Goal: Task Accomplishment & Management: Manage account settings

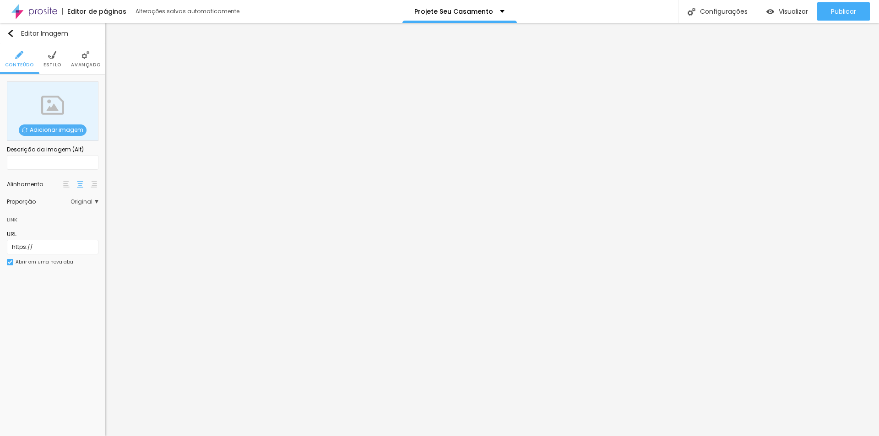
click at [47, 130] on span "Adicionar imagem" at bounding box center [53, 130] width 68 height 11
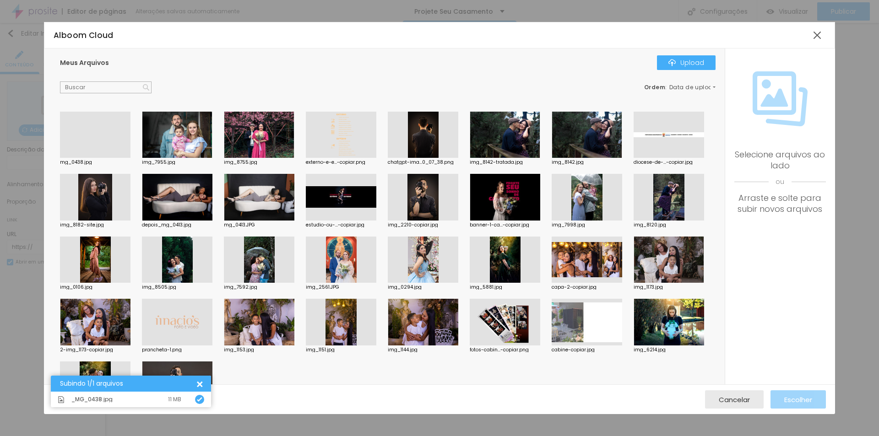
click at [89, 158] on div at bounding box center [95, 158] width 71 height 0
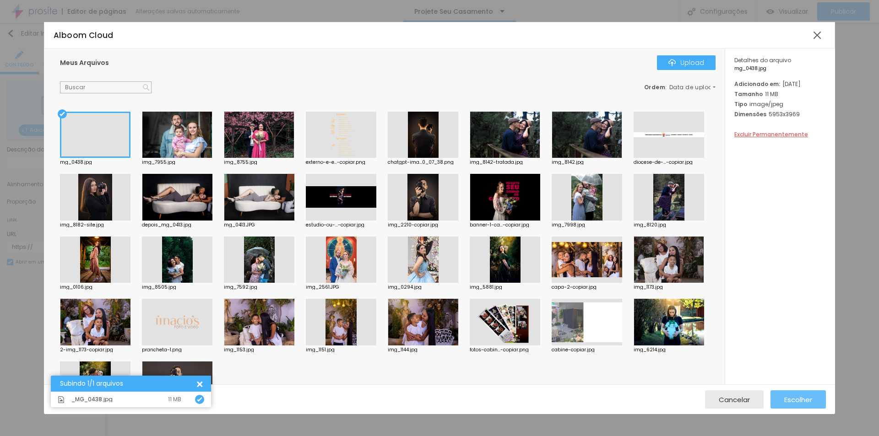
click at [800, 397] on span "Escolher" at bounding box center [798, 400] width 28 height 8
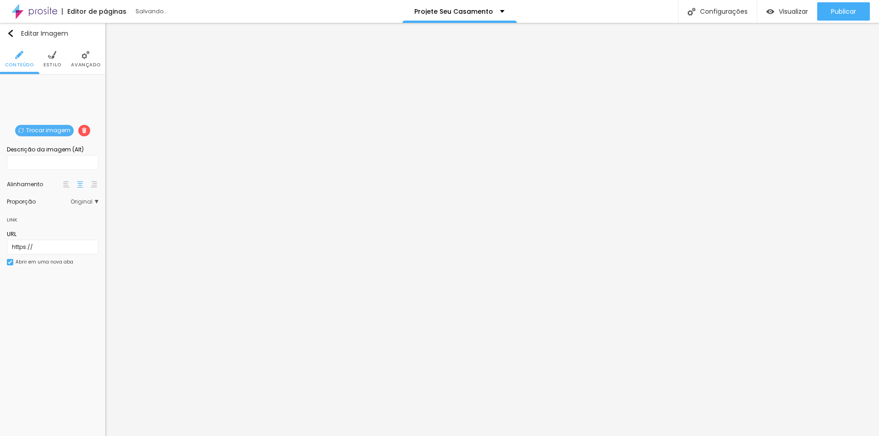
click at [53, 58] on img at bounding box center [52, 55] width 8 height 8
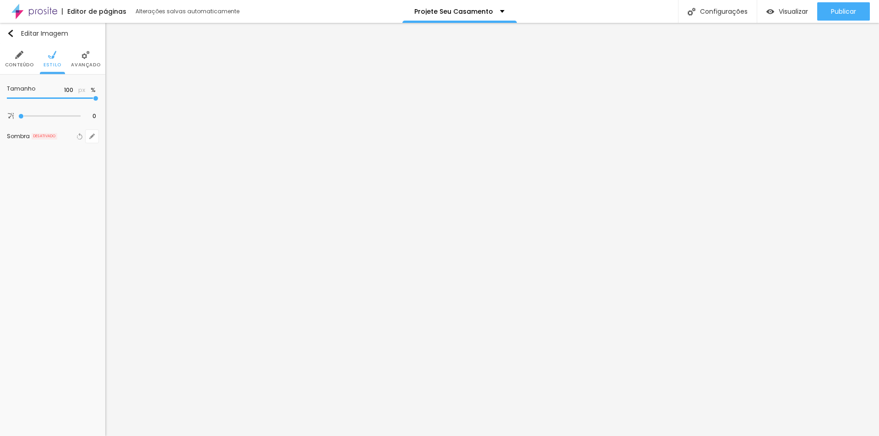
click at [76, 57] on li "Avançado" at bounding box center [85, 59] width 29 height 30
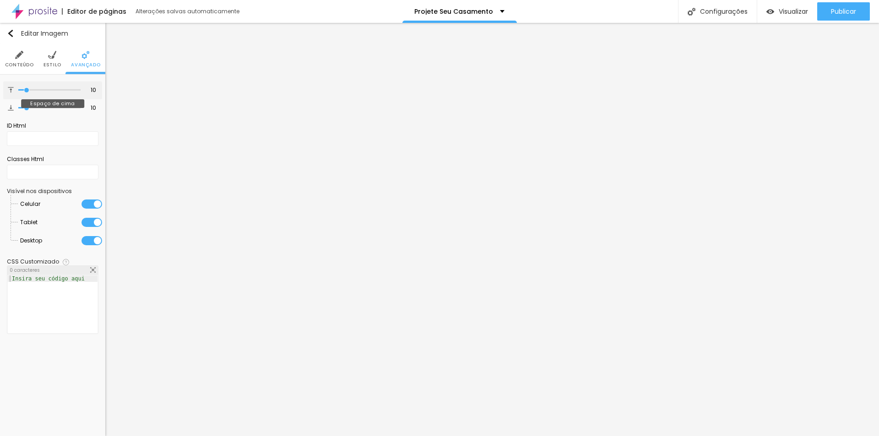
type input "0"
drag, startPoint x: 22, startPoint y: 90, endPoint x: -12, endPoint y: 94, distance: 35.0
type input "0"
click at [18, 93] on input "range" at bounding box center [49, 90] width 62 height 5
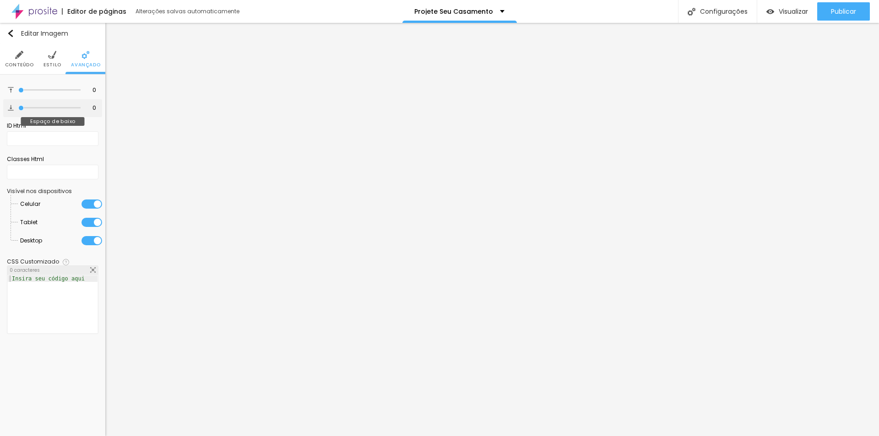
type input "0"
drag, startPoint x: 12, startPoint y: 110, endPoint x: -36, endPoint y: 110, distance: 47.6
type input "0"
click at [18, 110] on input "range" at bounding box center [49, 108] width 62 height 5
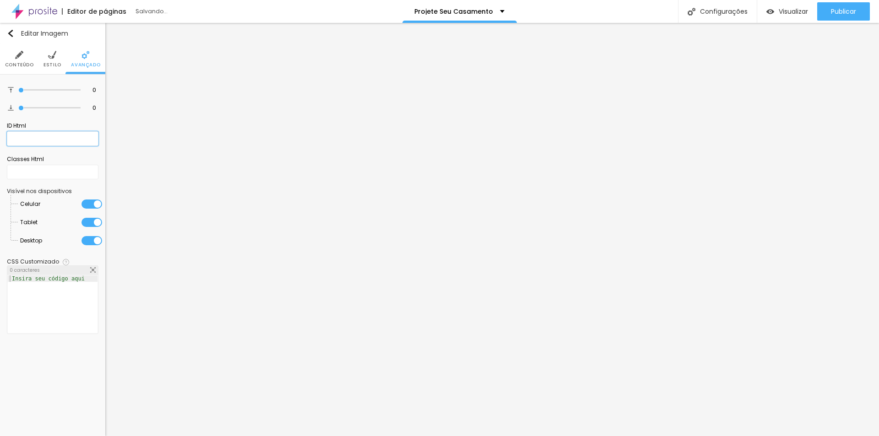
click at [42, 138] on input "text" at bounding box center [53, 138] width 92 height 15
click at [18, 58] on img at bounding box center [19, 55] width 8 height 8
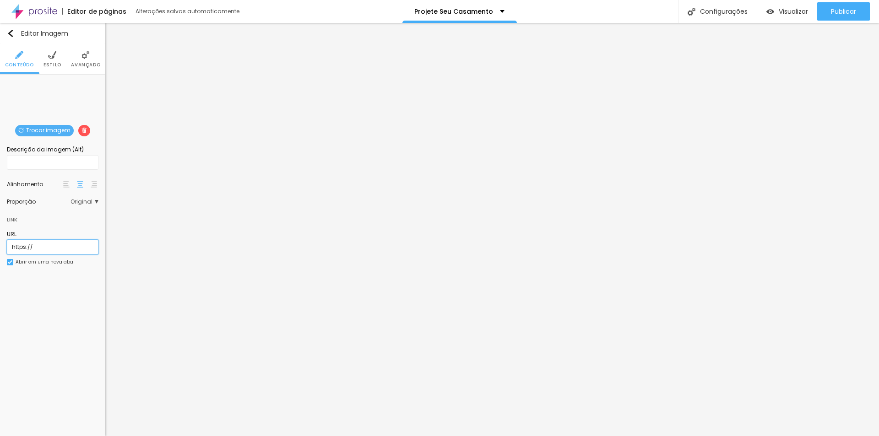
drag, startPoint x: 49, startPoint y: 250, endPoint x: -24, endPoint y: 251, distance: 73.3
click at [0, 251] on html "Editor de páginas Alterações salvas automaticamente Projete Seu Casamento Confi…" at bounding box center [439, 218] width 879 height 436
paste input "://[DOMAIN_NAME][URL]"
type input "[URL][DOMAIN_NAME]"
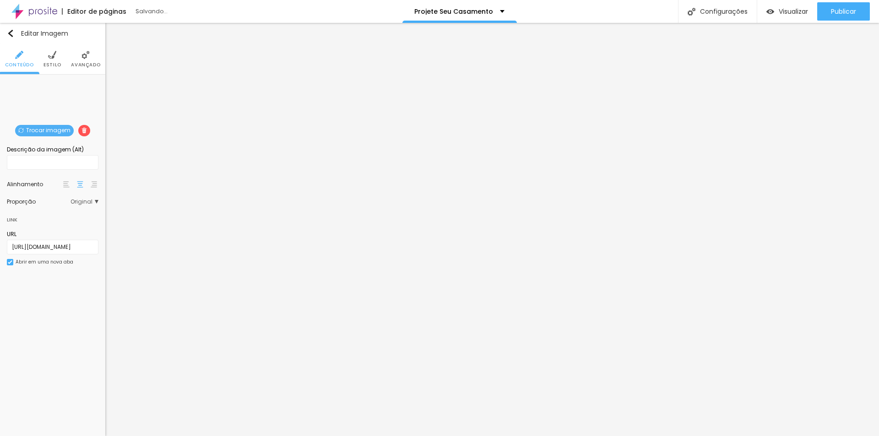
scroll to position [0, 0]
click at [33, 324] on div "Editar Imagem Conteúdo Estilo Avançado Trocar imagem Descrição da imagem (Alt) …" at bounding box center [52, 230] width 105 height 414
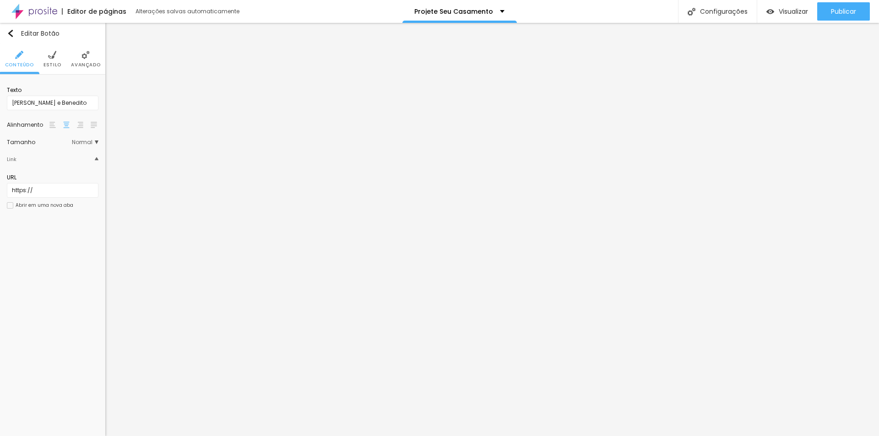
click at [53, 63] on span "Estilo" at bounding box center [53, 65] width 18 height 5
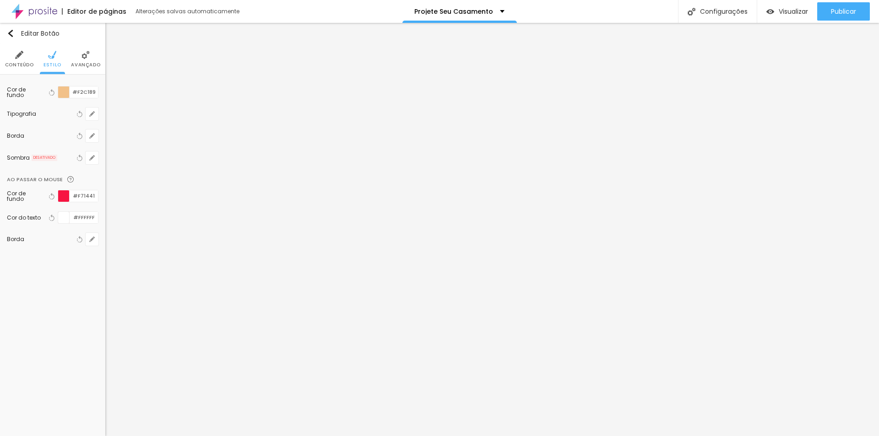
click at [16, 61] on li "Conteúdo" at bounding box center [19, 59] width 29 height 30
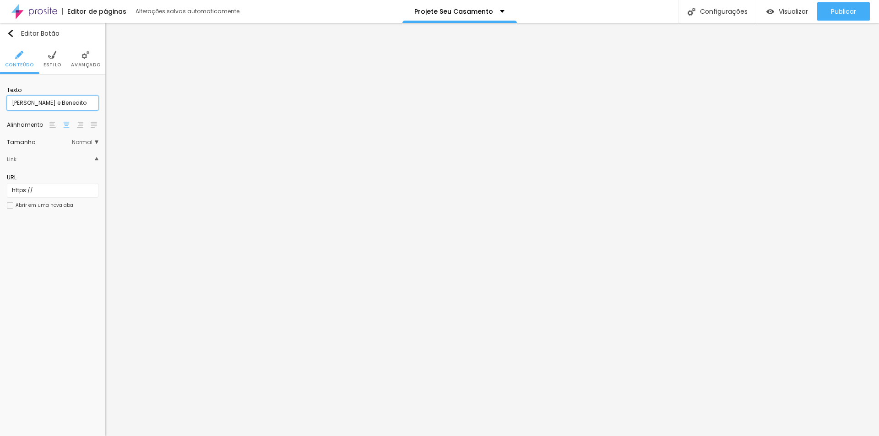
drag, startPoint x: -11, startPoint y: 107, endPoint x: -72, endPoint y: 108, distance: 60.5
click at [0, 108] on html "Editor de páginas Alterações salvas automaticamente Projete Seu Casamento Confi…" at bounding box center [439, 218] width 879 height 436
click at [76, 99] on input "[PERSON_NAME] e Benedito" at bounding box center [53, 103] width 92 height 15
drag, startPoint x: 76, startPoint y: 103, endPoint x: -1, endPoint y: 106, distance: 77.0
click at [0, 106] on html "Editor de páginas Alterações salvas automaticamente Projete Seu Casamento Confi…" at bounding box center [439, 218] width 879 height 436
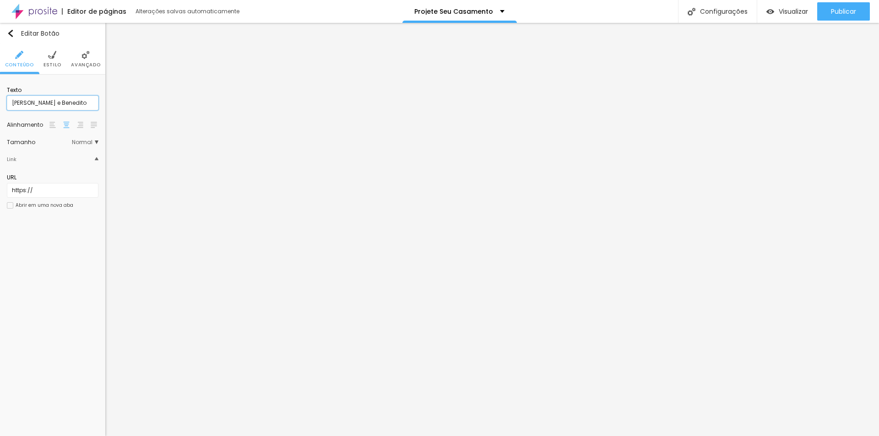
paste input "Belle e [PERSON_NAME]"
type input "Belle e [PERSON_NAME]"
click at [45, 289] on div "Editar Botão Conteúdo Estilo Avançado Texto Belle e [PERSON_NAME] Tamanho Norma…" at bounding box center [52, 230] width 105 height 414
click at [834, 9] on span "Publicar" at bounding box center [843, 11] width 25 height 7
click at [783, 13] on span "Visualizar" at bounding box center [793, 11] width 29 height 7
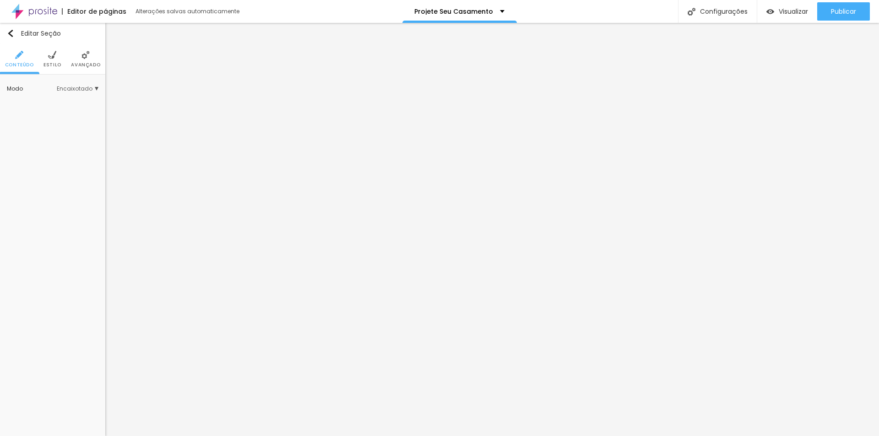
click at [57, 63] on span "Estilo" at bounding box center [53, 65] width 18 height 5
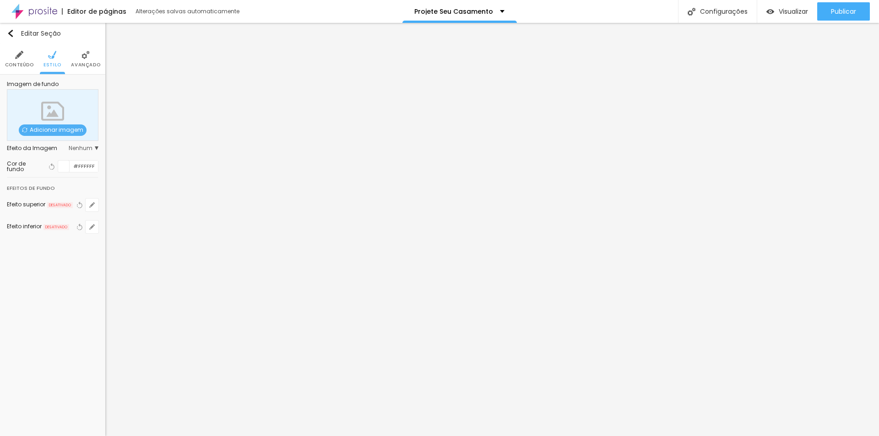
click at [25, 61] on li "Conteúdo" at bounding box center [19, 59] width 29 height 30
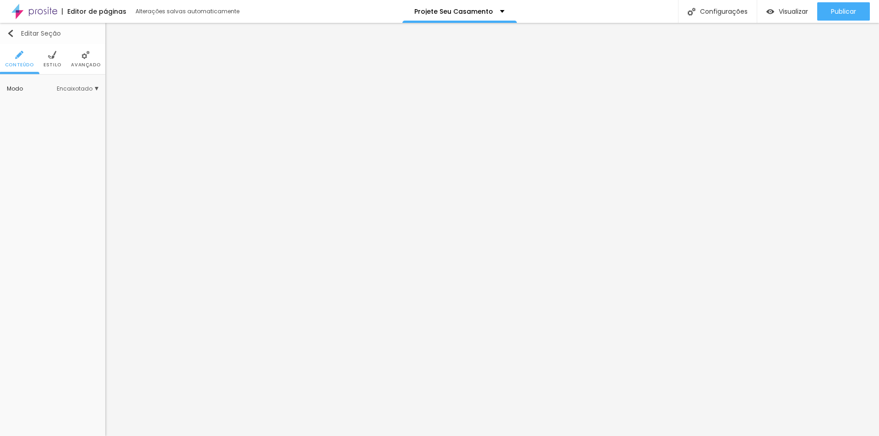
click at [15, 35] on div "Editar Seção" at bounding box center [34, 33] width 54 height 7
click at [53, 63] on span "Estilo" at bounding box center [53, 65] width 18 height 5
click at [26, 65] on span "Conteúdo" at bounding box center [19, 65] width 29 height 5
click at [11, 32] on img "button" at bounding box center [10, 33] width 7 height 7
click at [50, 61] on li "Estilo" at bounding box center [53, 59] width 18 height 30
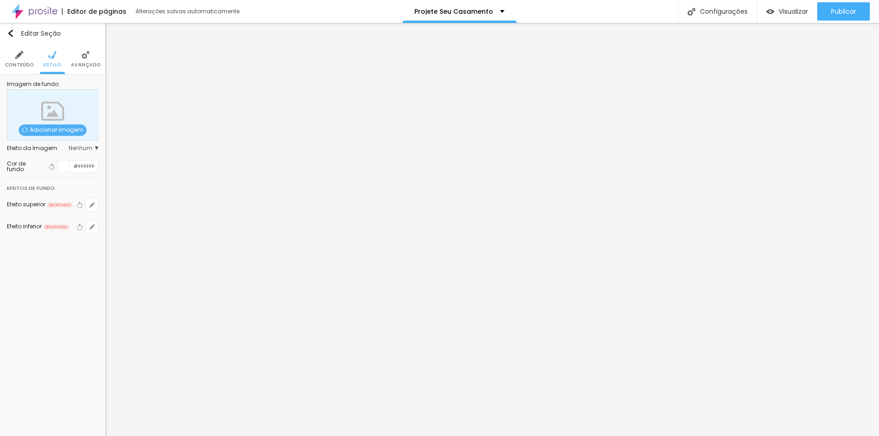
click at [65, 167] on div at bounding box center [63, 166] width 11 height 11
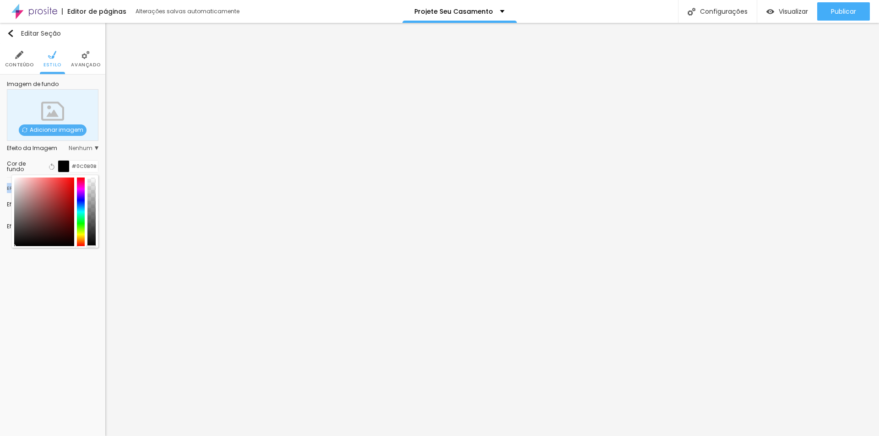
type input "#000000"
drag, startPoint x: 49, startPoint y: 199, endPoint x: 0, endPoint y: 272, distance: 87.6
click at [0, 270] on div "Editar Seção Conteúdo Estilo Avançado Imagem de fundo Adicionar imagem Efeito d…" at bounding box center [52, 230] width 105 height 414
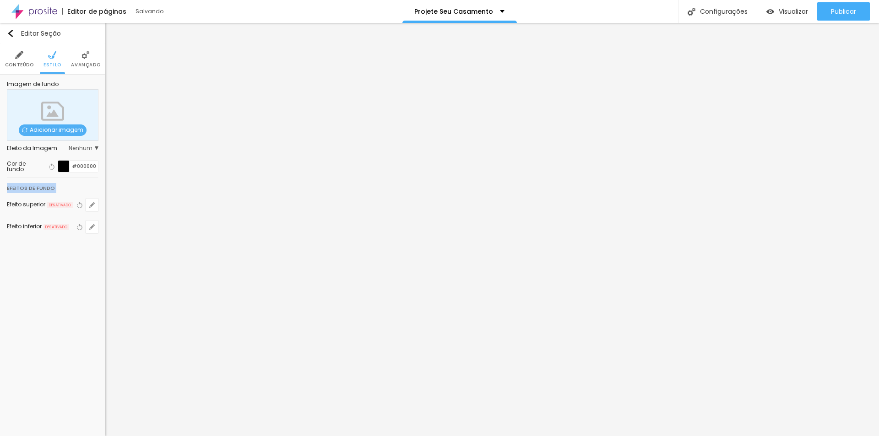
click at [0, 328] on div "Editar Seção Conteúdo Estilo Avançado Imagem de fundo Adicionar imagem Efeito d…" at bounding box center [52, 230] width 105 height 414
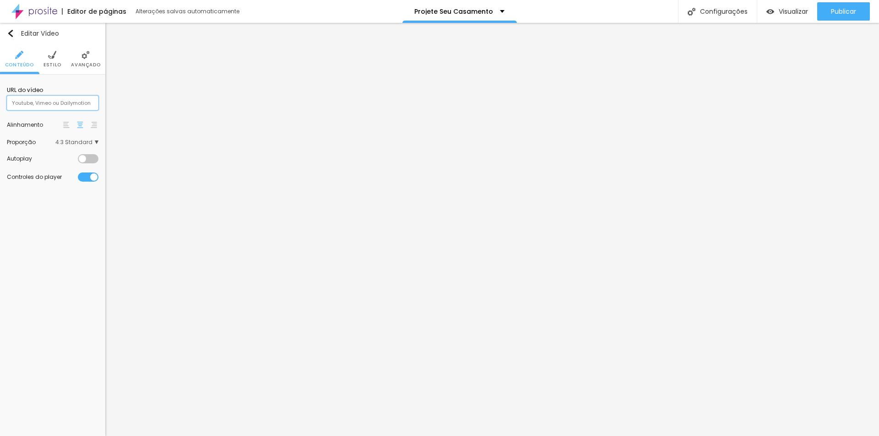
click at [71, 101] on input "text" at bounding box center [53, 103] width 92 height 15
paste input "<iframe width="1310" height="737" src="[URL][DOMAIN_NAME]" title="Abertura" fra…"
type input "<iframe width="1310" height="737" src="[URL][DOMAIN_NAME]" title="Abertura" fra…"
click at [42, 292] on div "Editar Vídeo Conteúdo Estilo Avançado URL do vídeo <iframe width="1310" height=…" at bounding box center [52, 230] width 105 height 414
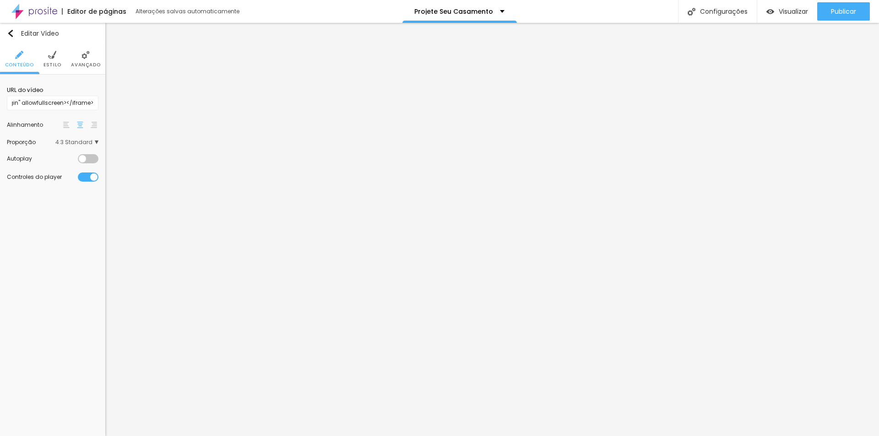
scroll to position [0, 0]
click at [53, 60] on li "Estilo" at bounding box center [53, 59] width 18 height 30
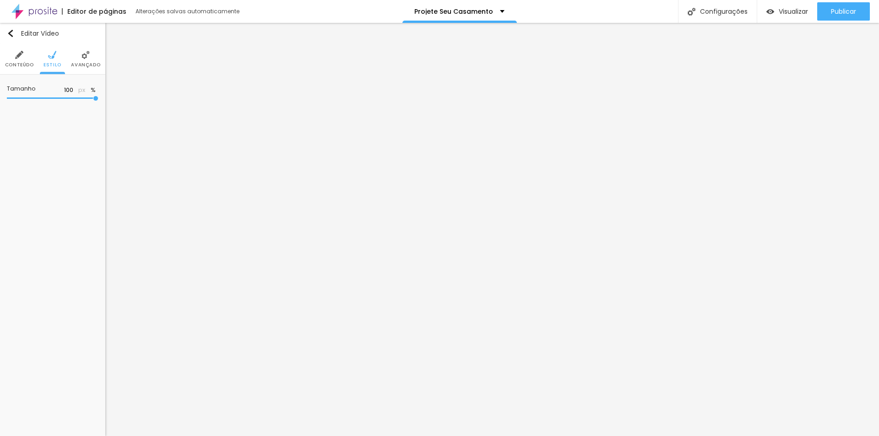
click at [87, 58] on img at bounding box center [86, 55] width 8 height 8
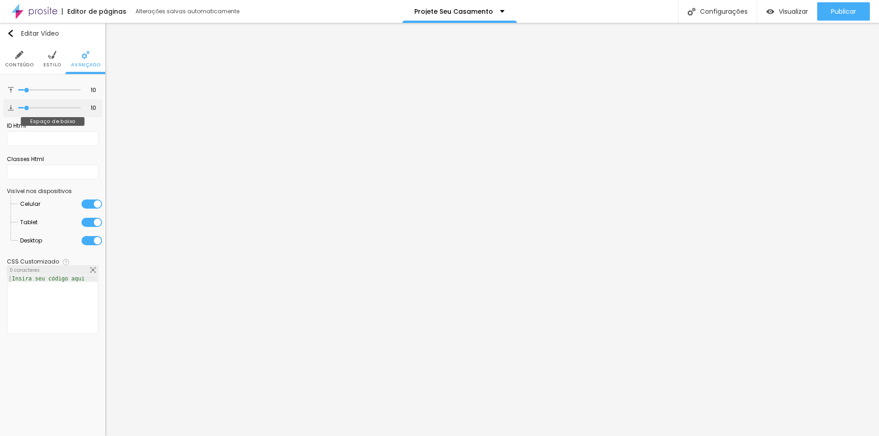
type input "0"
drag, startPoint x: 14, startPoint y: 111, endPoint x: 0, endPoint y: 125, distance: 18.8
type input "0"
click at [18, 110] on input "range" at bounding box center [49, 108] width 62 height 5
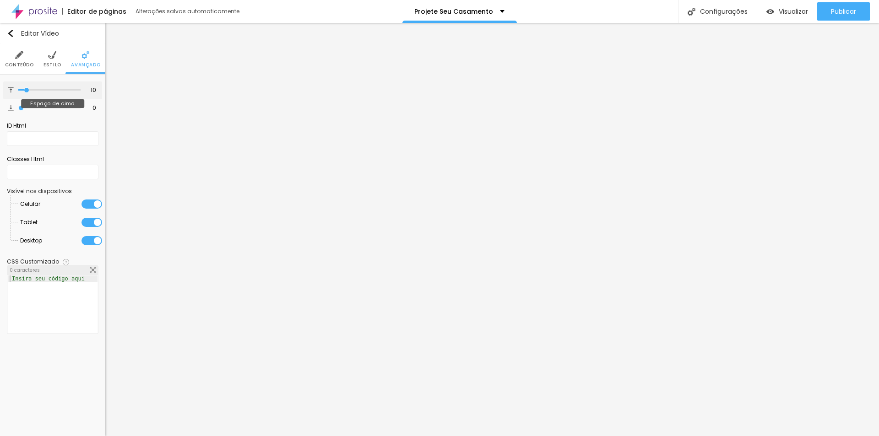
type input "11"
type input "0"
drag, startPoint x: 27, startPoint y: 88, endPoint x: 0, endPoint y: 94, distance: 28.0
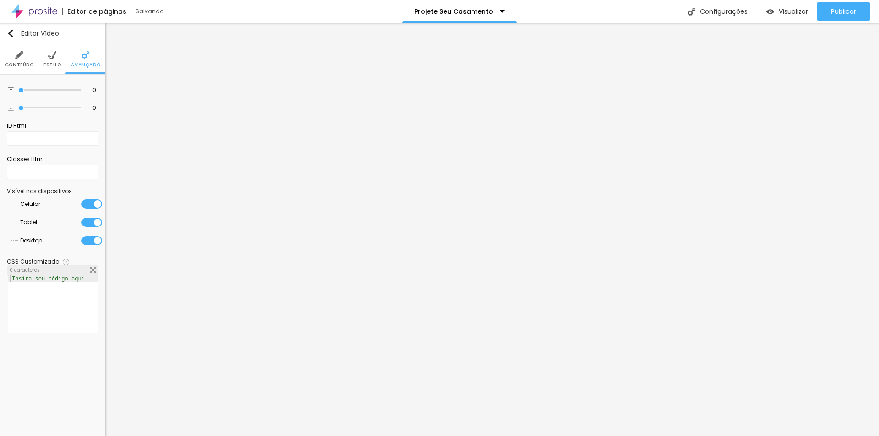
type input "0"
click at [18, 93] on input "range" at bounding box center [49, 90] width 62 height 5
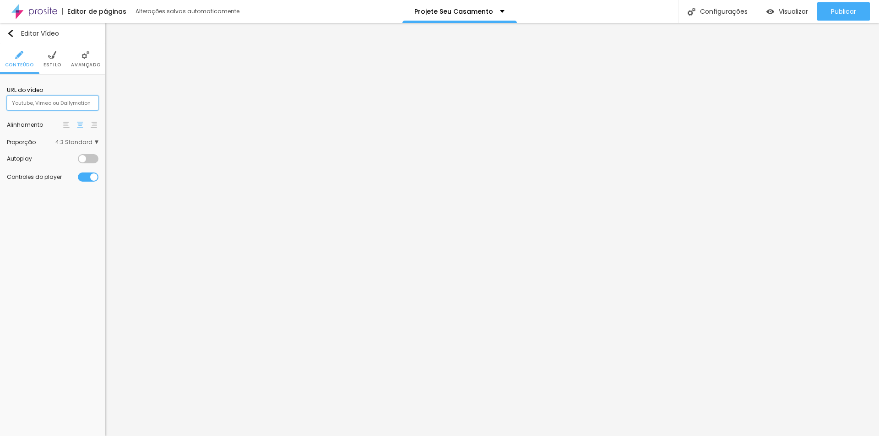
click at [54, 102] on input "text" at bounding box center [53, 103] width 92 height 15
paste input "<iframe width="1310" height="737" src="[URL][DOMAIN_NAME]" title="Tamires e Rob…"
type input "<iframe width="1310" height="737" src="[URL][DOMAIN_NAME]" title="Tamires e Rob…"
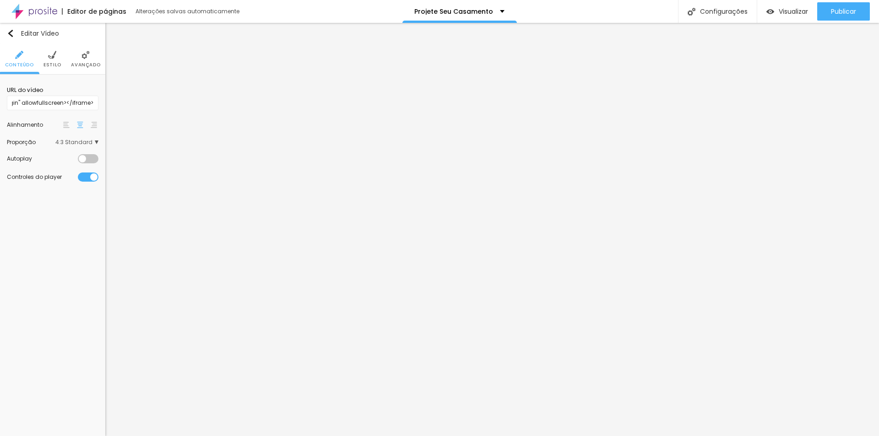
click at [33, 280] on div "Editar Vídeo Conteúdo Estilo Avançado URL do vídeo <iframe width="1310" height=…" at bounding box center [52, 230] width 105 height 414
click at [63, 104] on input "text" at bounding box center [53, 103] width 92 height 15
paste input "<iframe width="1310" height="737" src="[URL][DOMAIN_NAME]" title="Paulo e Aline…"
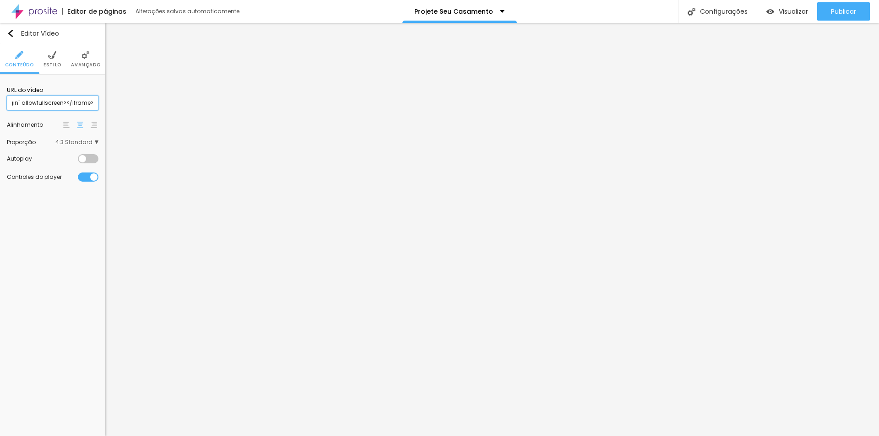
type input "<iframe width="1310" height="737" src="[URL][DOMAIN_NAME]" title="Paulo e Aline…"
click at [27, 269] on div "Editar Vídeo Conteúdo Estilo Avançado URL do vídeo <iframe width="1310" height=…" at bounding box center [52, 230] width 105 height 414
click at [57, 63] on span "Estilo" at bounding box center [53, 65] width 18 height 5
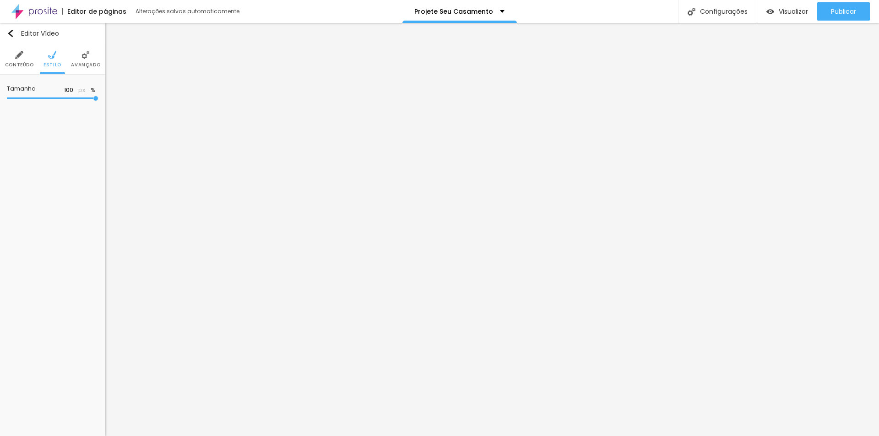
click at [86, 59] on img at bounding box center [86, 55] width 8 height 8
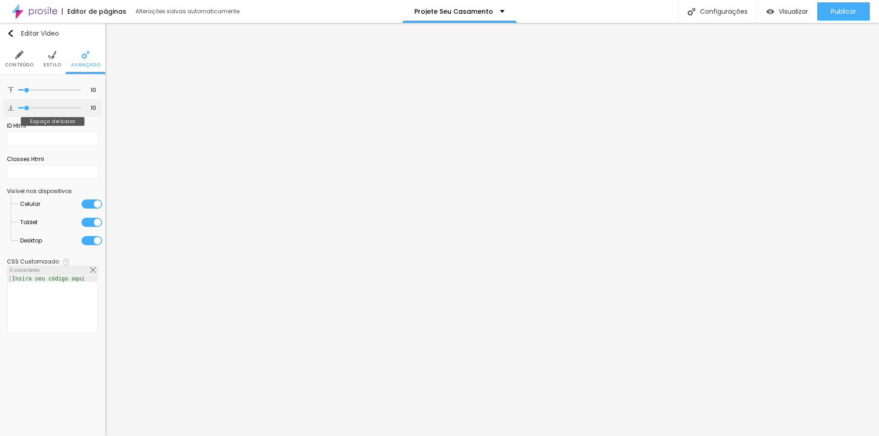
type input "1"
type input "0"
drag, startPoint x: 12, startPoint y: 109, endPoint x: 0, endPoint y: 109, distance: 12.4
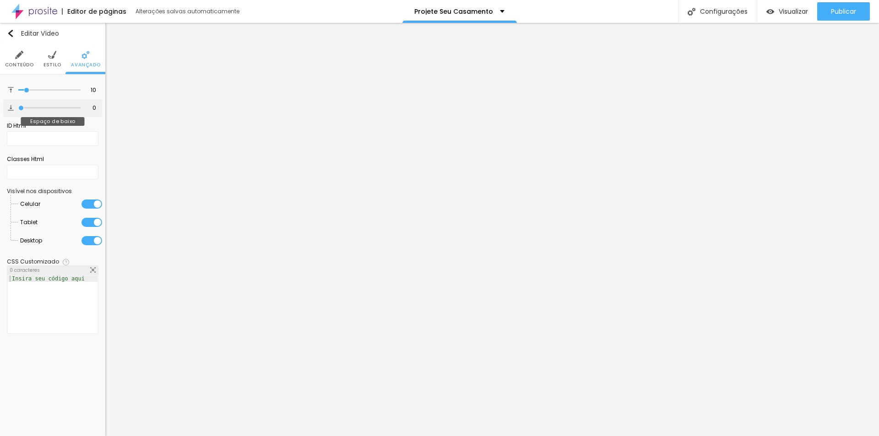
type input "0"
click at [18, 109] on input "range" at bounding box center [49, 108] width 62 height 5
type input "0"
drag, startPoint x: 25, startPoint y: 90, endPoint x: 6, endPoint y: 100, distance: 21.3
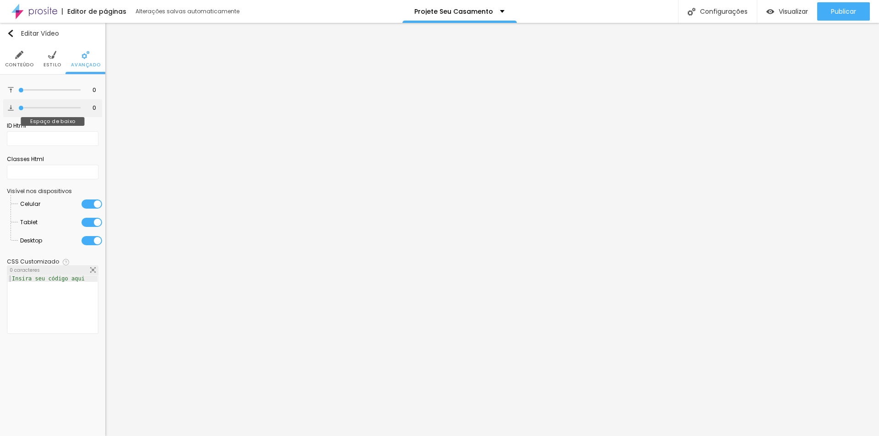
type input "0"
click at [18, 93] on input "range" at bounding box center [49, 90] width 62 height 5
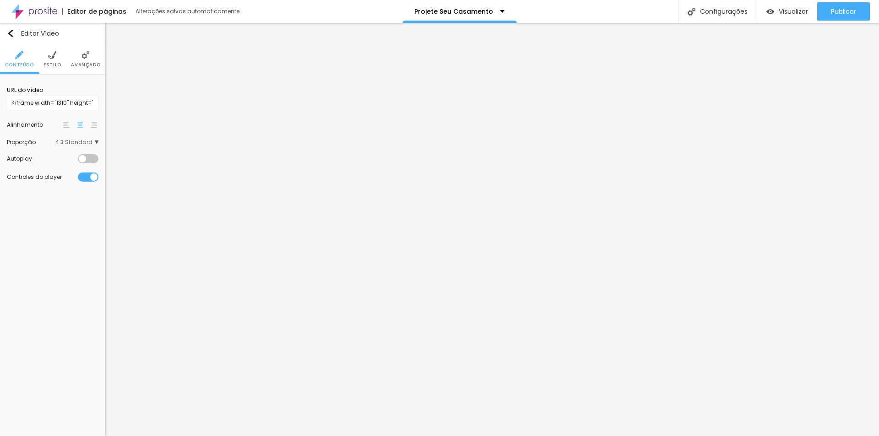
click at [77, 61] on li "Avançado" at bounding box center [85, 59] width 29 height 30
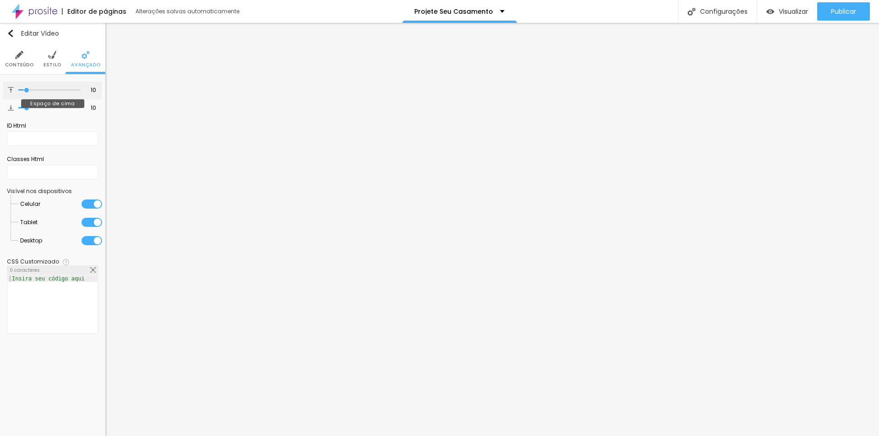
type input "0"
drag, startPoint x: 0, startPoint y: 93, endPoint x: 4, endPoint y: 100, distance: 7.8
type input "0"
click at [18, 93] on input "range" at bounding box center [49, 90] width 62 height 5
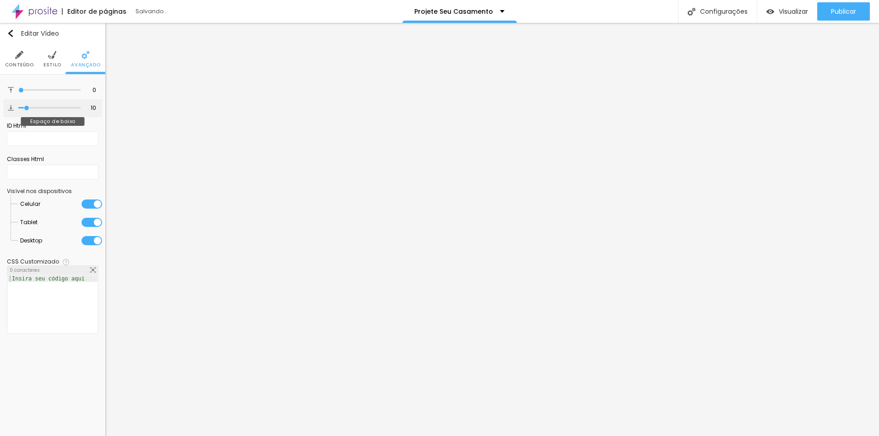
type input "0"
drag, startPoint x: 27, startPoint y: 109, endPoint x: 0, endPoint y: 135, distance: 37.6
type input "0"
click at [18, 110] on input "range" at bounding box center [49, 108] width 62 height 5
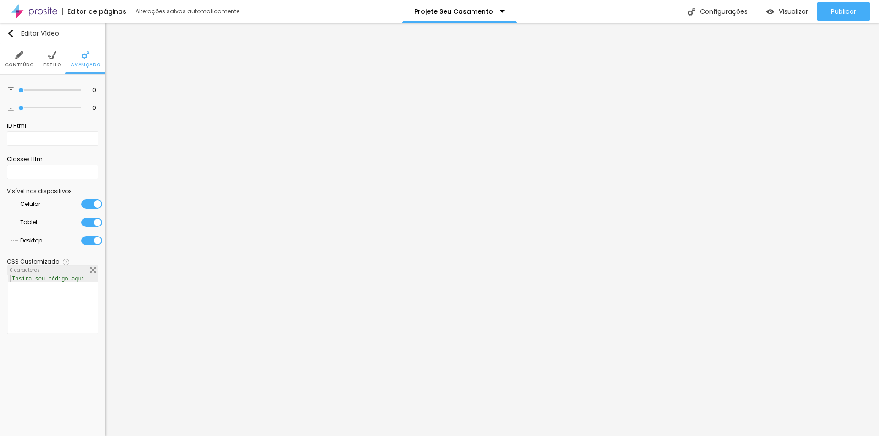
click at [54, 374] on div "Editar Vídeo Conteúdo Estilo Avançado 0 Espaço de cima 0 Espaço de baixo ID Htm…" at bounding box center [52, 230] width 105 height 414
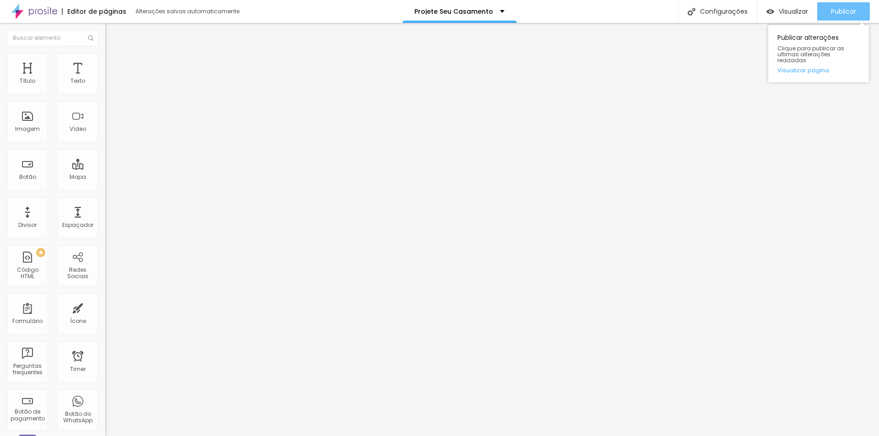
click at [833, 5] on div "Publicar" at bounding box center [843, 11] width 25 height 18
click at [791, 9] on span "Visualizar" at bounding box center [793, 11] width 29 height 7
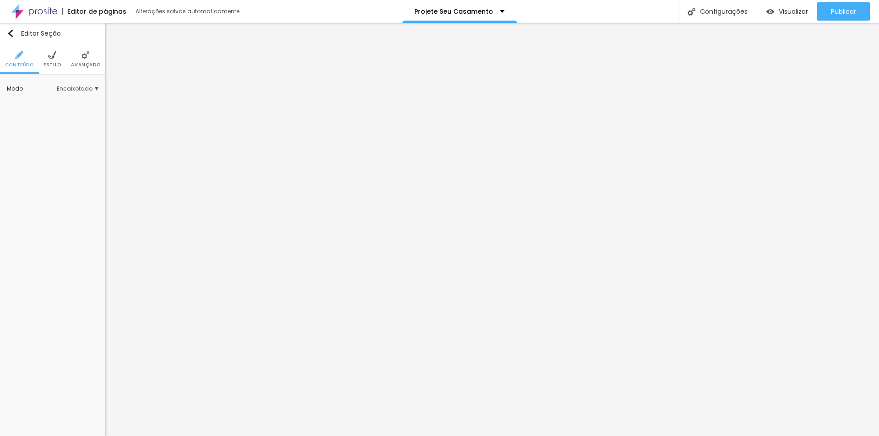
click at [48, 56] on img at bounding box center [52, 55] width 8 height 8
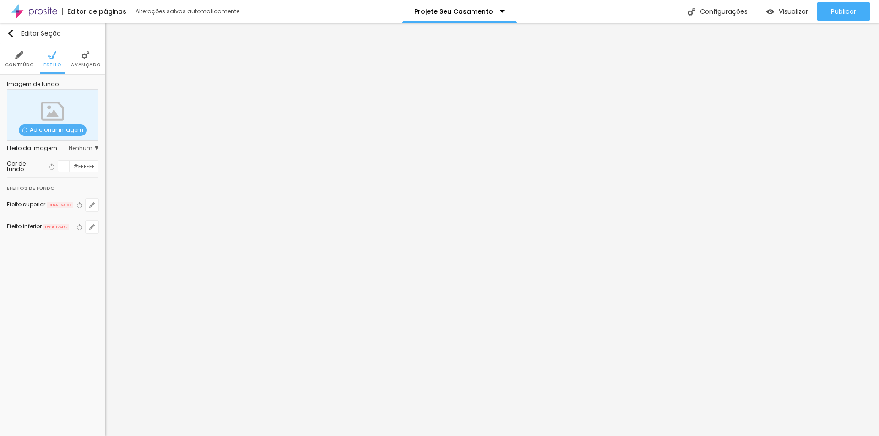
click at [60, 168] on div at bounding box center [63, 166] width 11 height 11
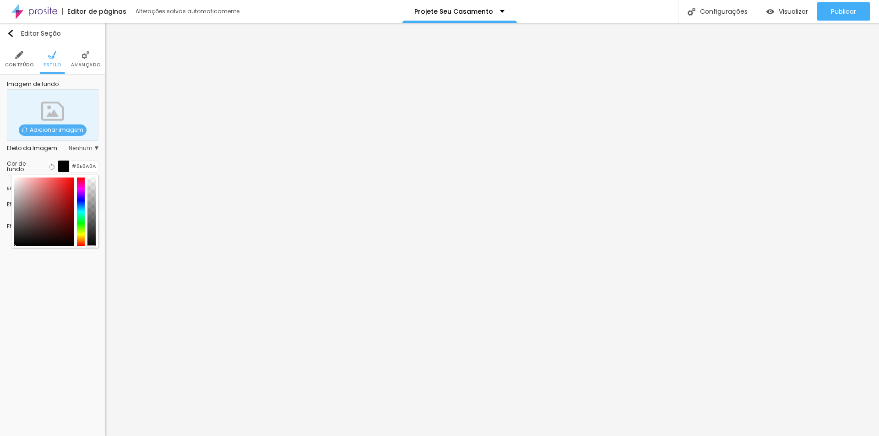
type input "#000000"
drag, startPoint x: 25, startPoint y: 247, endPoint x: 16, endPoint y: 273, distance: 27.1
click at [0, 267] on div "Editar Seção Conteúdo Estilo Avançado Imagem de fundo Adicionar imagem Efeito d…" at bounding box center [52, 230] width 105 height 414
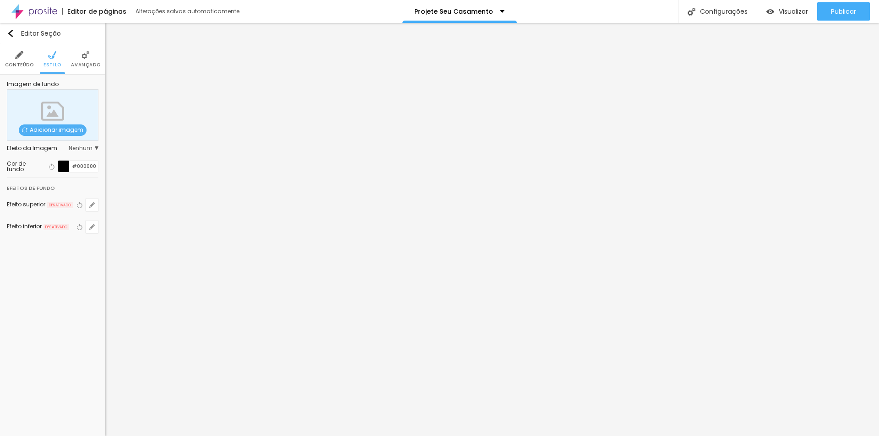
drag, startPoint x: 80, startPoint y: 56, endPoint x: 66, endPoint y: 80, distance: 27.5
click at [81, 56] on li "Avançado" at bounding box center [85, 59] width 29 height 30
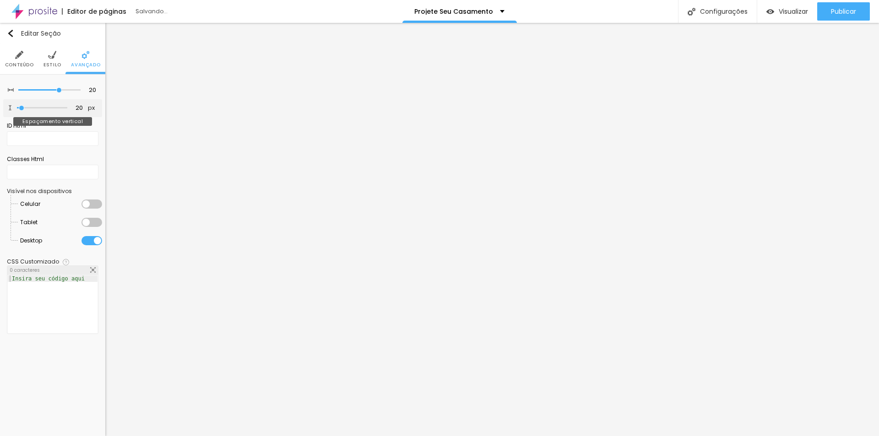
type input "0"
drag, startPoint x: 4, startPoint y: 113, endPoint x: 0, endPoint y: 120, distance: 8.0
type input "0"
click at [17, 110] on input "range" at bounding box center [42, 108] width 50 height 5
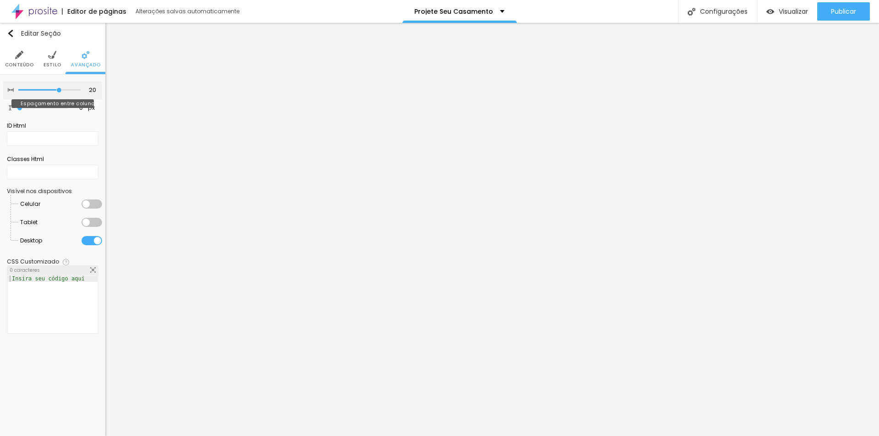
type input "0"
type input "30"
type input "0"
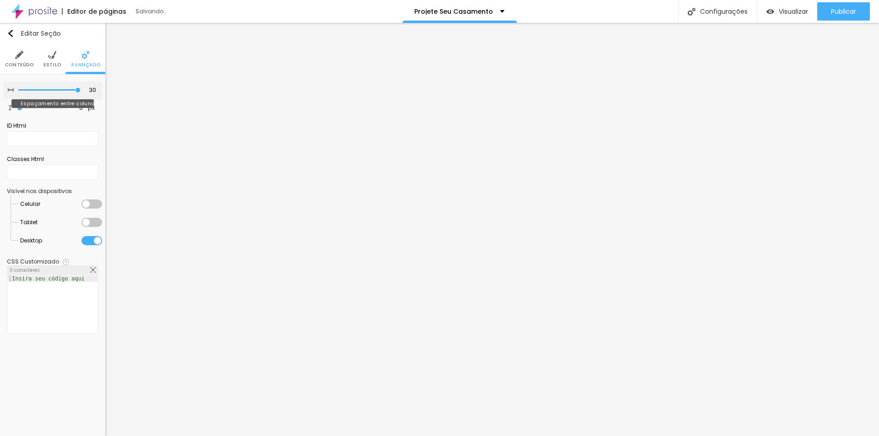
type input "0"
drag, startPoint x: 57, startPoint y: 91, endPoint x: 0, endPoint y: 102, distance: 58.2
type input "0"
click at [18, 93] on input "range" at bounding box center [49, 90] width 62 height 5
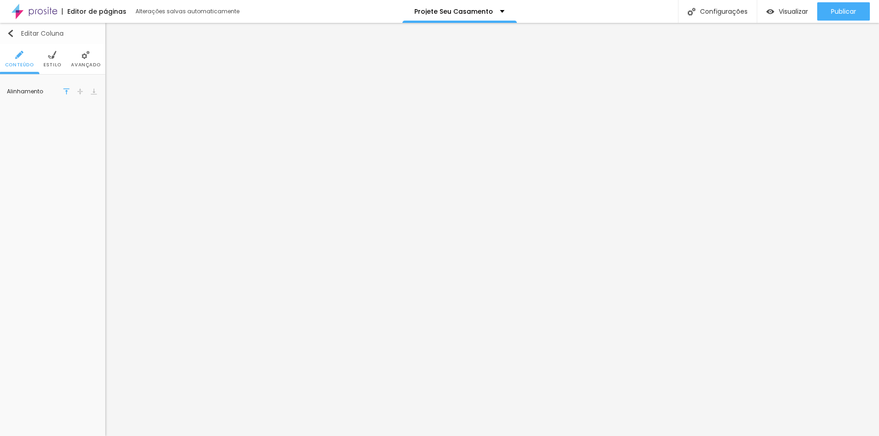
click at [11, 34] on img "button" at bounding box center [10, 33] width 7 height 7
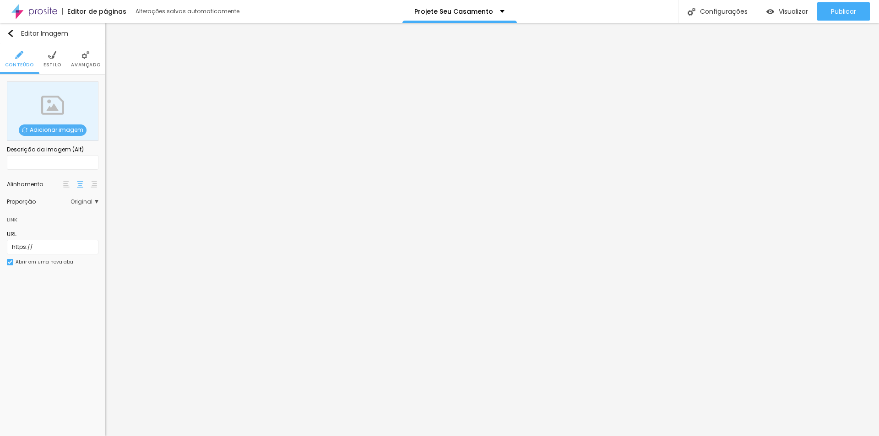
click at [71, 128] on span "Adicionar imagem" at bounding box center [53, 130] width 68 height 11
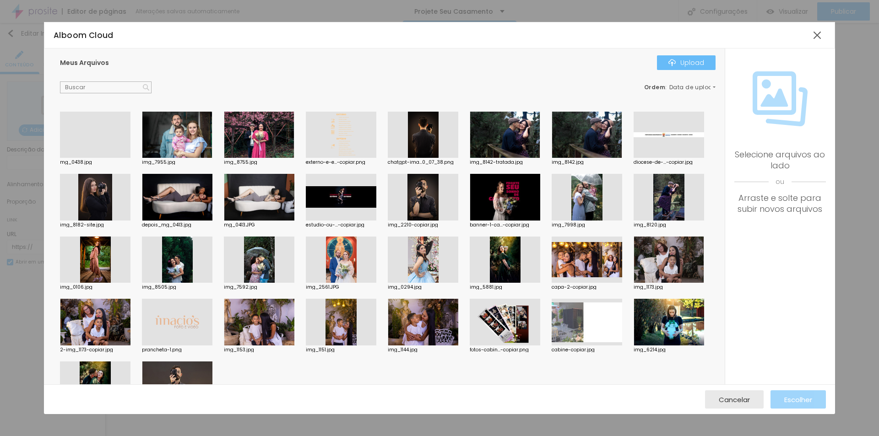
click at [673, 64] on img "button" at bounding box center [672, 62] width 7 height 7
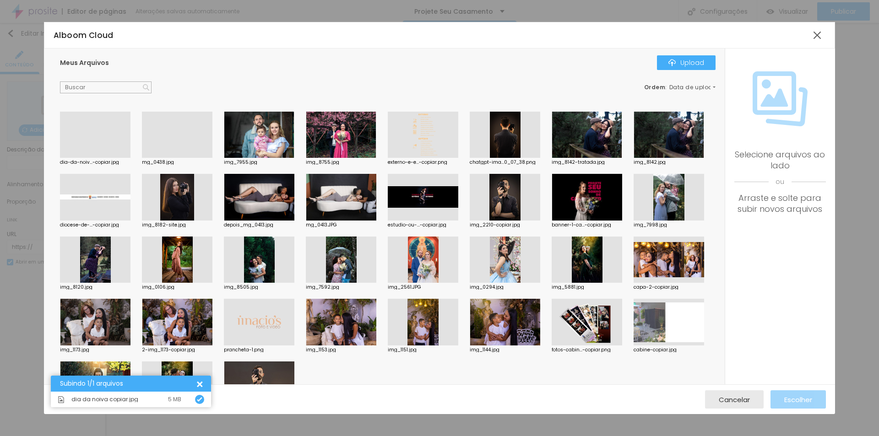
click at [108, 158] on div at bounding box center [95, 158] width 71 height 0
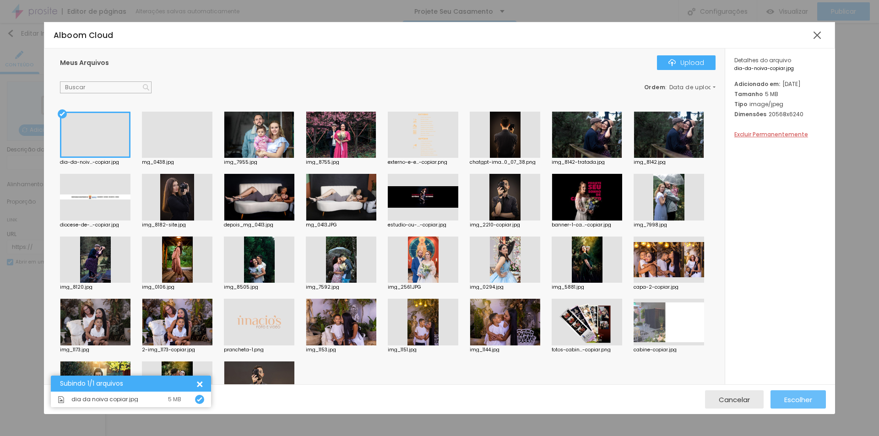
click at [796, 402] on span "Escolher" at bounding box center [798, 400] width 28 height 8
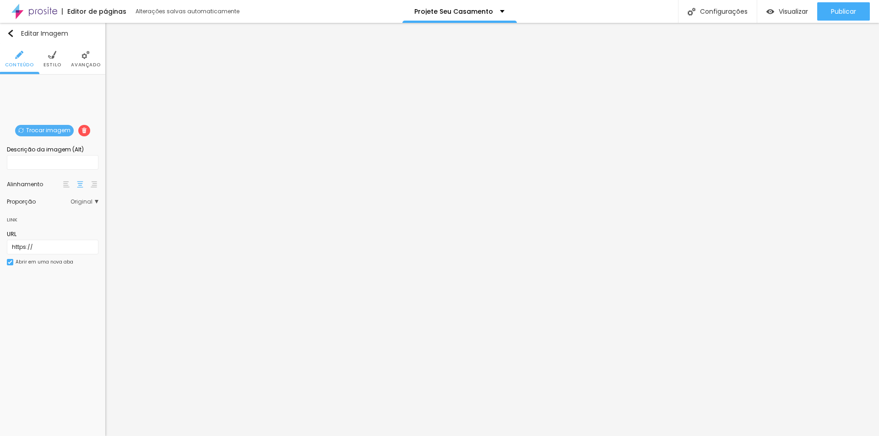
click at [56, 53] on img at bounding box center [52, 55] width 8 height 8
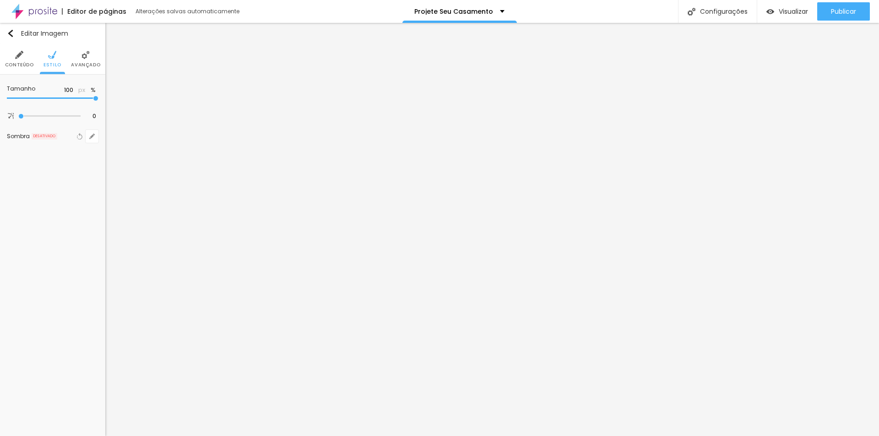
click at [89, 65] on span "Avançado" at bounding box center [85, 65] width 29 height 5
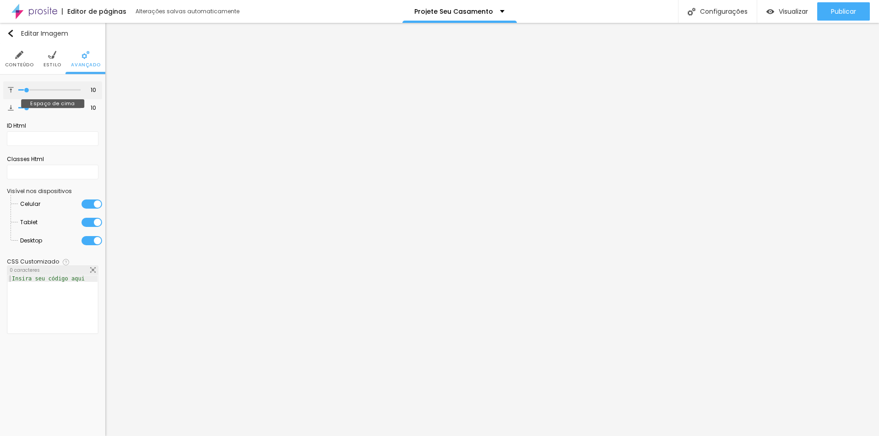
type input "16"
type input "0"
drag, startPoint x: 30, startPoint y: 89, endPoint x: 0, endPoint y: 104, distance: 33.6
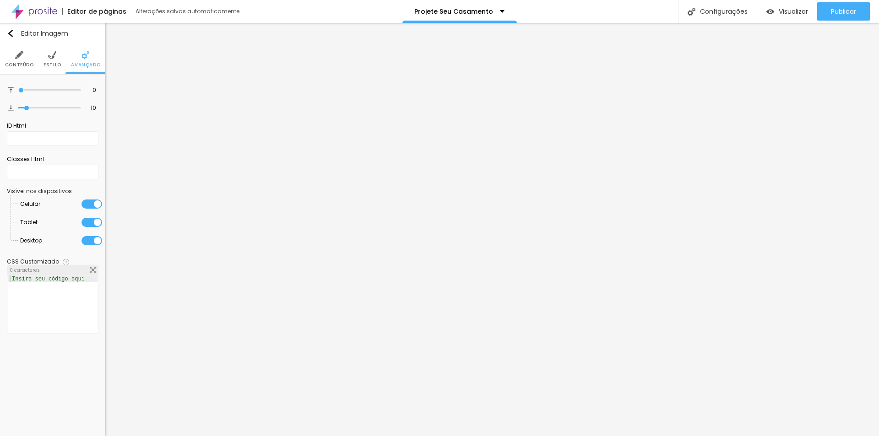
type input "0"
click at [18, 93] on input "range" at bounding box center [49, 90] width 62 height 5
type input "7"
type input "0"
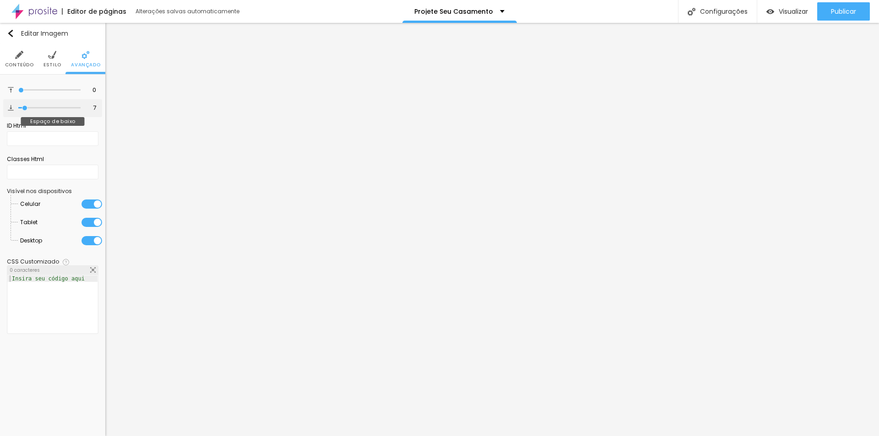
type input "0"
drag, startPoint x: 26, startPoint y: 105, endPoint x: 15, endPoint y: 144, distance: 39.9
type input "0"
click at [18, 110] on input "range" at bounding box center [49, 108] width 62 height 5
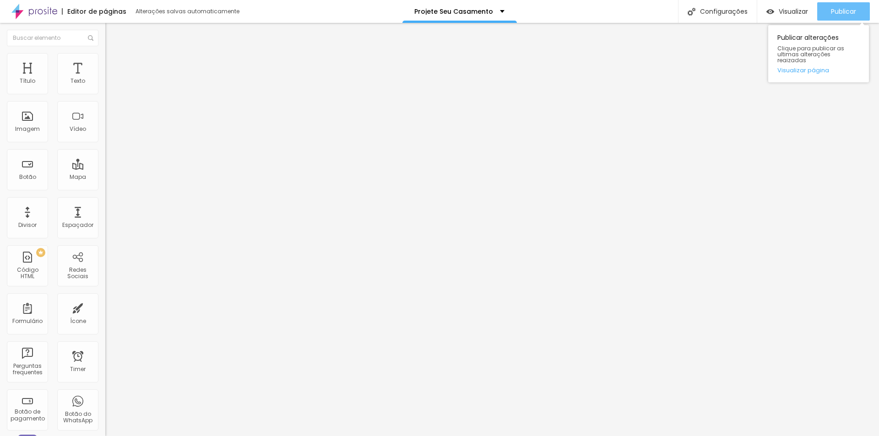
click at [832, 11] on span "Publicar" at bounding box center [843, 11] width 25 height 7
click at [787, 13] on span "Visualizar" at bounding box center [793, 11] width 29 height 7
click at [831, 6] on div "Publicar" at bounding box center [843, 11] width 25 height 18
click at [791, 14] on span "Visualizar" at bounding box center [793, 11] width 29 height 7
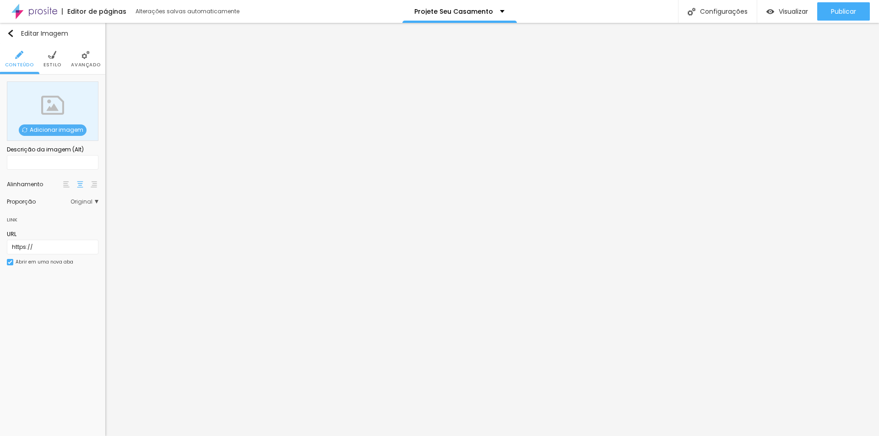
click at [67, 126] on span "Adicionar imagem" at bounding box center [53, 130] width 68 height 11
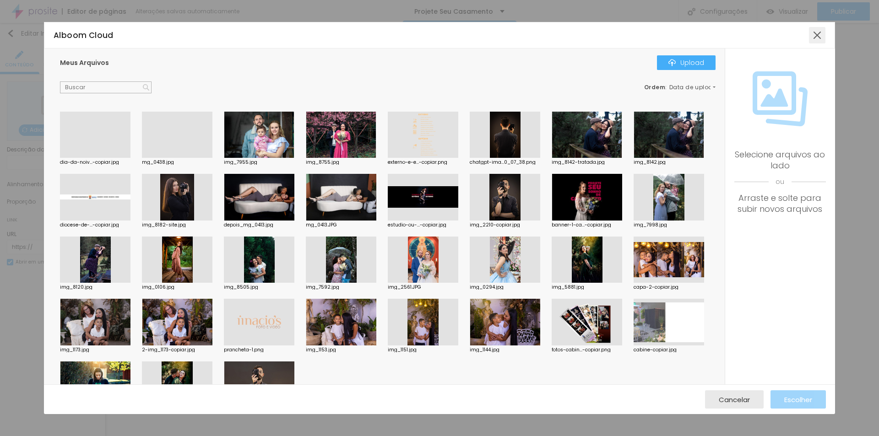
click at [818, 36] on div at bounding box center [817, 35] width 16 height 16
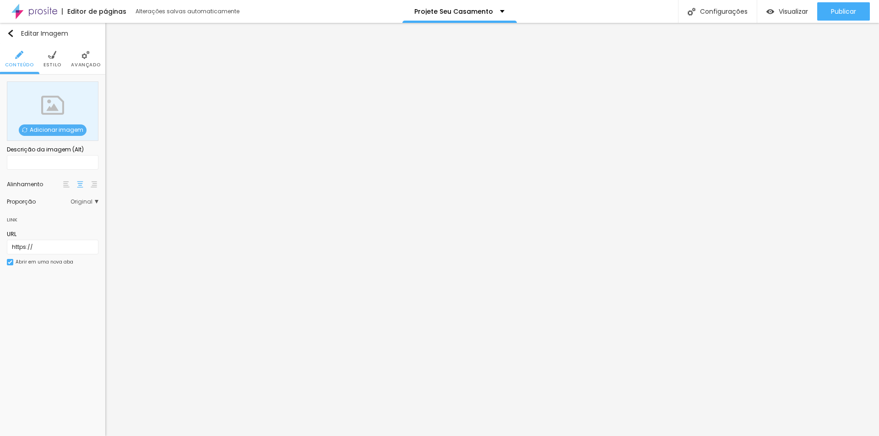
click at [54, 130] on span "Adicionar imagem" at bounding box center [53, 130] width 68 height 11
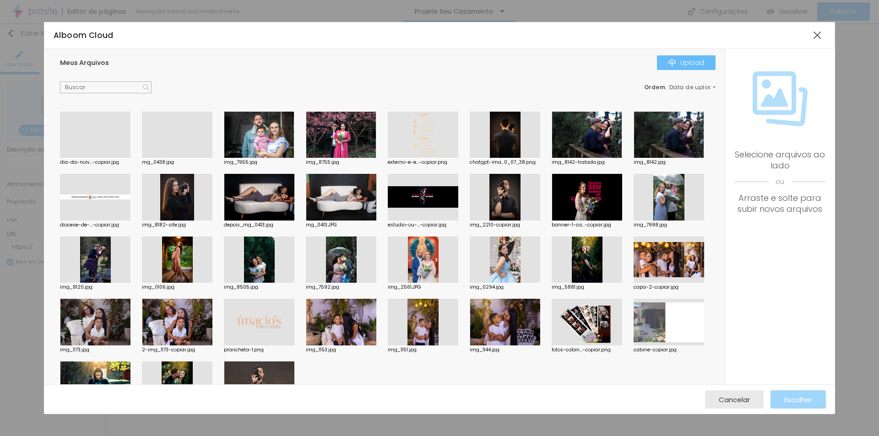
click at [681, 62] on div "Upload" at bounding box center [687, 62] width 36 height 7
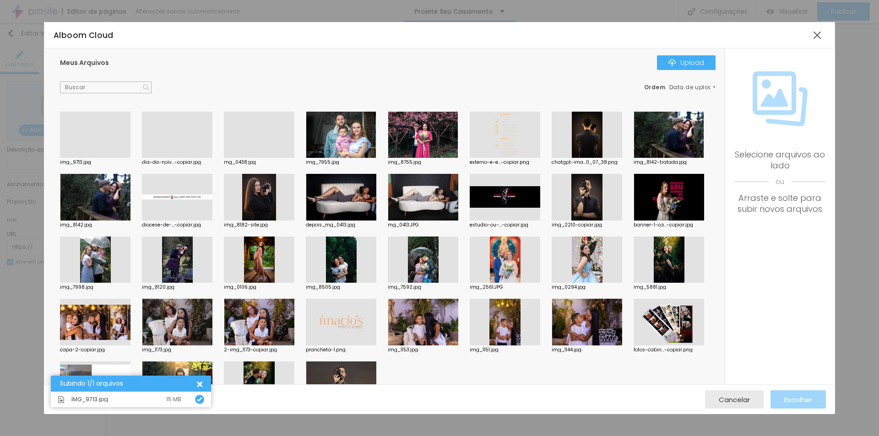
click at [98, 158] on div at bounding box center [95, 158] width 71 height 0
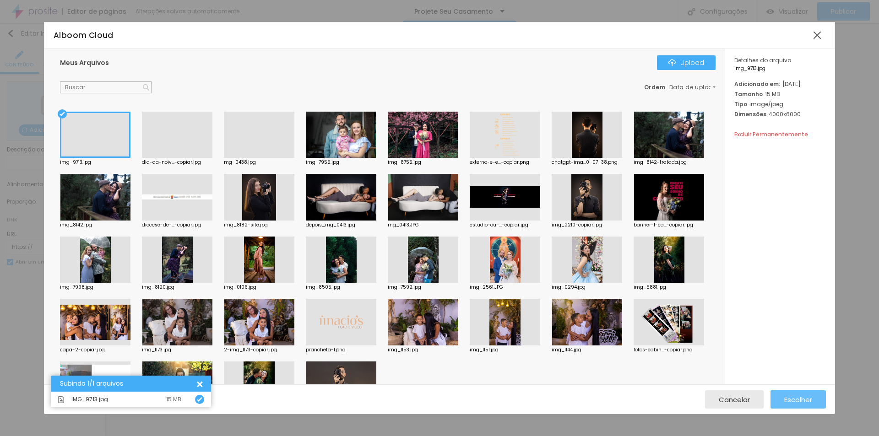
click at [795, 403] on span "Escolher" at bounding box center [798, 400] width 28 height 8
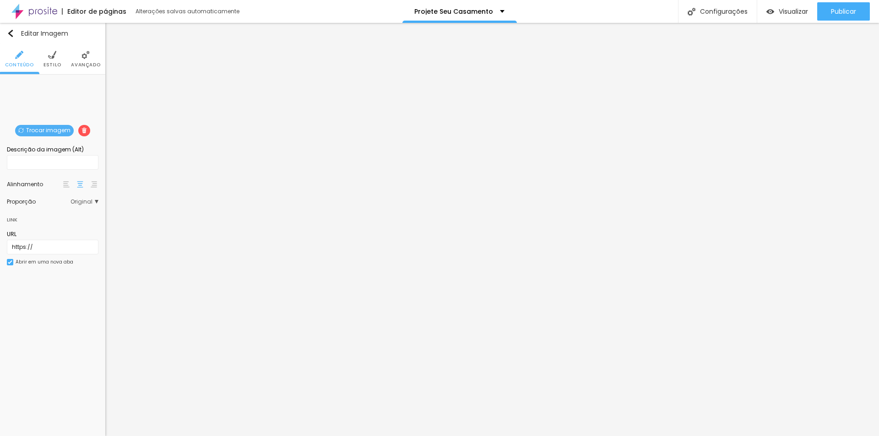
click at [55, 63] on span "Estilo" at bounding box center [53, 65] width 18 height 5
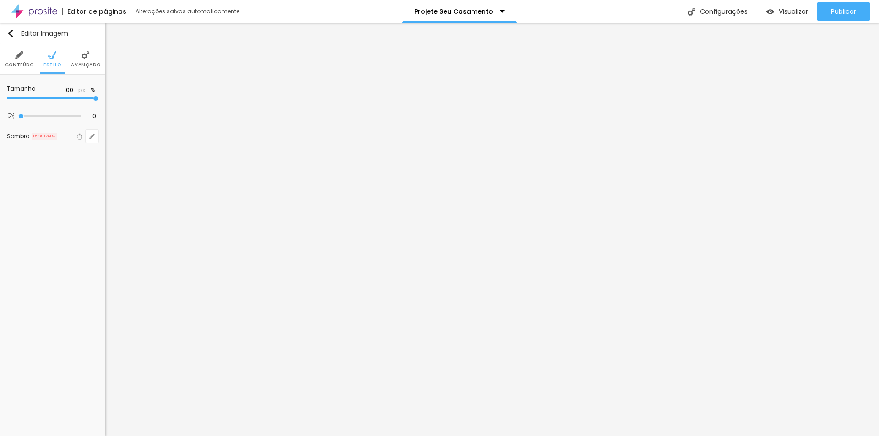
click at [78, 63] on span "Avançado" at bounding box center [85, 65] width 29 height 5
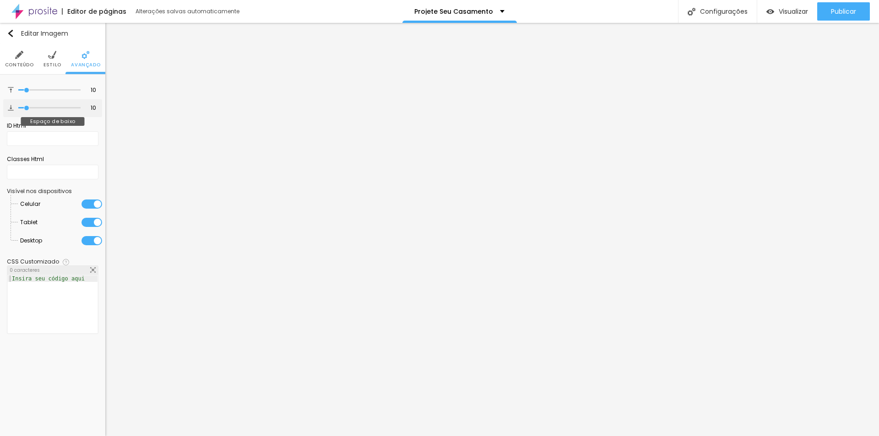
type input "0"
drag, startPoint x: 7, startPoint y: 112, endPoint x: 33, endPoint y: 101, distance: 27.9
type input "0"
click at [18, 110] on input "range" at bounding box center [49, 108] width 62 height 5
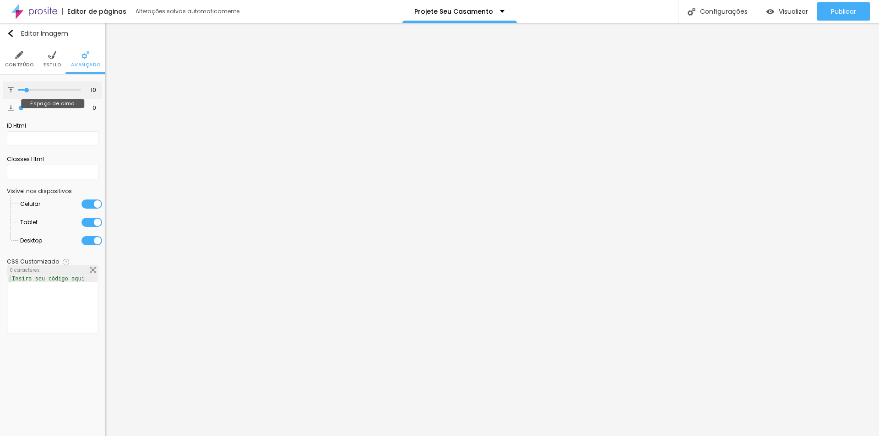
type input "3"
type input "0"
drag, startPoint x: 0, startPoint y: 95, endPoint x: 22, endPoint y: 108, distance: 25.1
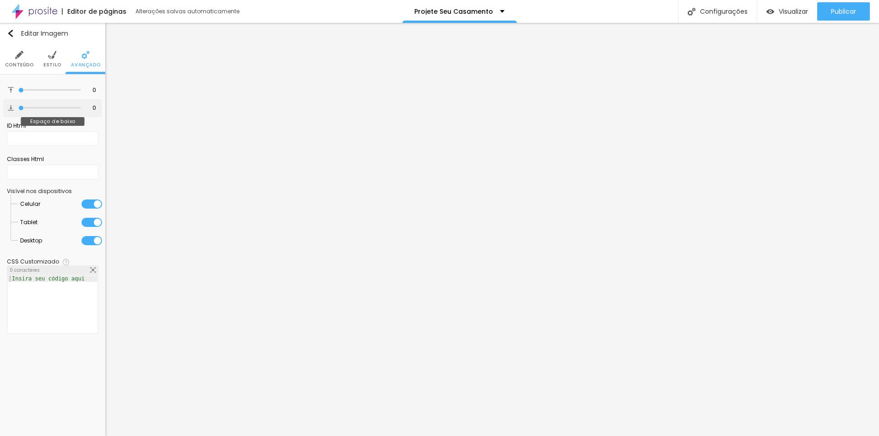
type input "0"
click at [18, 93] on input "range" at bounding box center [49, 90] width 62 height 5
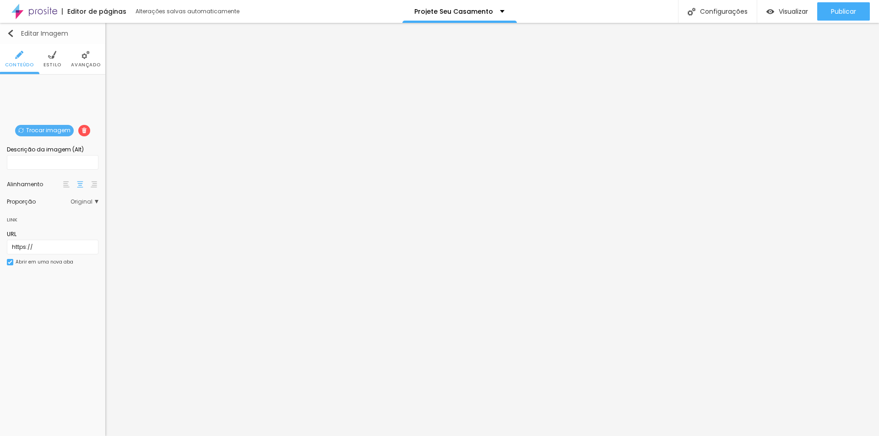
click at [9, 38] on button "Editar Imagem" at bounding box center [52, 33] width 105 height 21
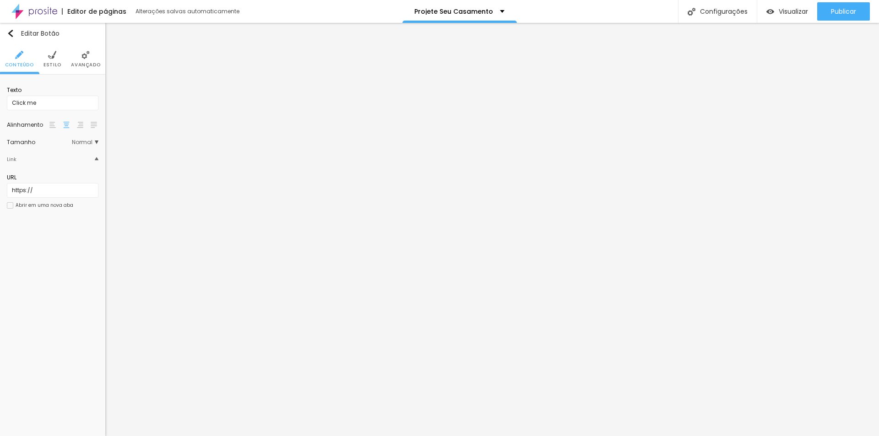
click at [40, 47] on ul "Conteúdo Estilo Avançado" at bounding box center [52, 59] width 105 height 31
drag, startPoint x: 37, startPoint y: 195, endPoint x: 0, endPoint y: 202, distance: 37.7
click at [0, 195] on div "Texto Click me Alinhamento [GEOGRAPHIC_DATA] Link URL https:// Abrir em uma nov…" at bounding box center [52, 151] width 105 height 152
paste input "://[DOMAIN_NAME][URL]"
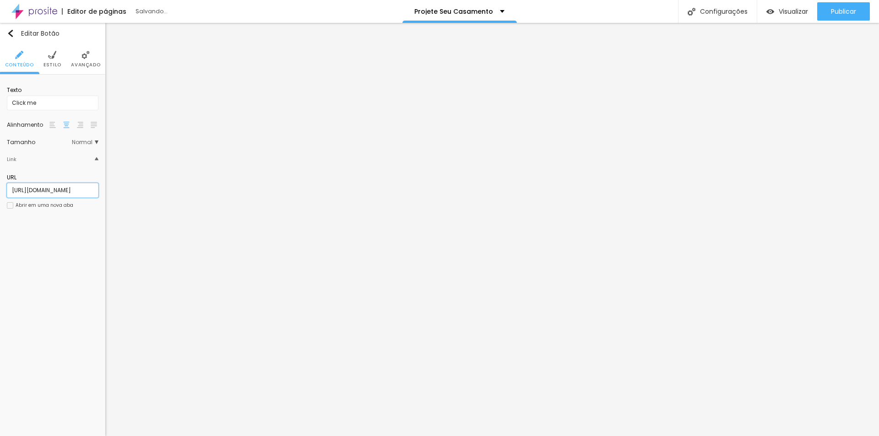
type input "[URL][DOMAIN_NAME]"
click at [55, 98] on input "Click me" at bounding box center [53, 103] width 92 height 15
drag, startPoint x: 55, startPoint y: 103, endPoint x: 0, endPoint y: 98, distance: 55.6
click at [0, 98] on div "Texto Click me Alinhamento [GEOGRAPHIC_DATA] Link URL [URL][DOMAIN_NAME] Abrir …" at bounding box center [52, 151] width 105 height 152
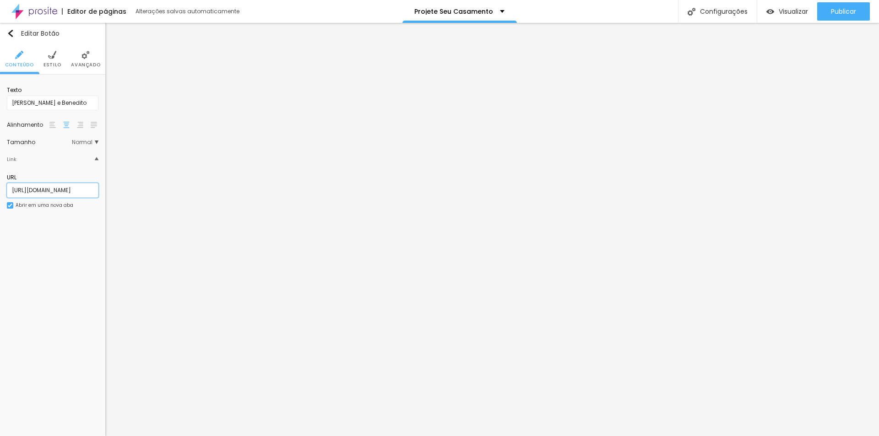
click at [78, 191] on input "[URL][DOMAIN_NAME]" at bounding box center [53, 190] width 92 height 15
paste input "dia-da-noiva/1466403-noiva-camila"
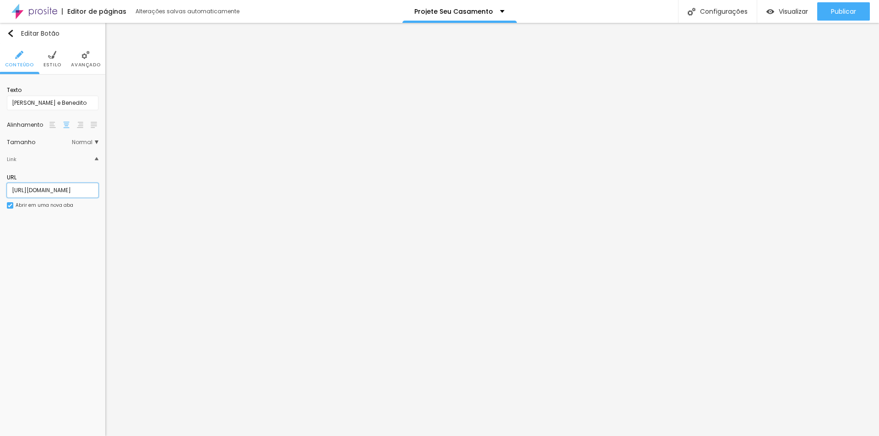
type input "[URL][DOMAIN_NAME]"
click at [60, 281] on div "Editar Botão Conteúdo Estilo Avançado Texto Camila e Benedito Alinhamento Taman…" at bounding box center [52, 230] width 105 height 414
click at [834, 12] on span "Publicar" at bounding box center [843, 11] width 25 height 7
click at [784, 14] on span "Visualizar" at bounding box center [793, 11] width 29 height 7
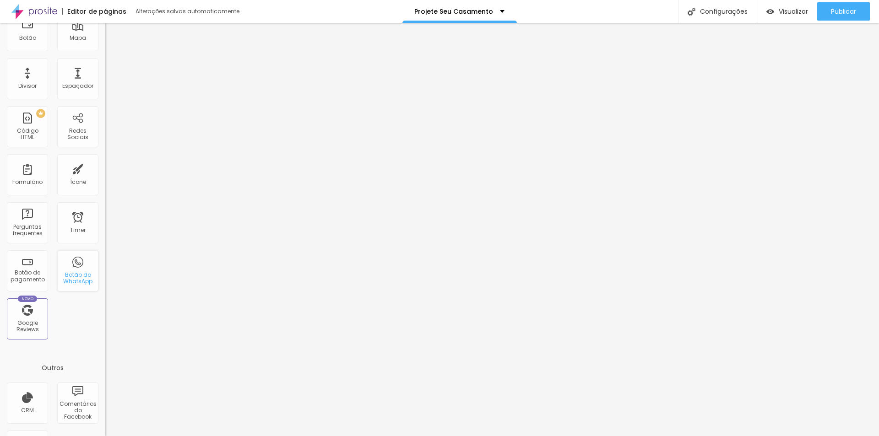
scroll to position [182, 0]
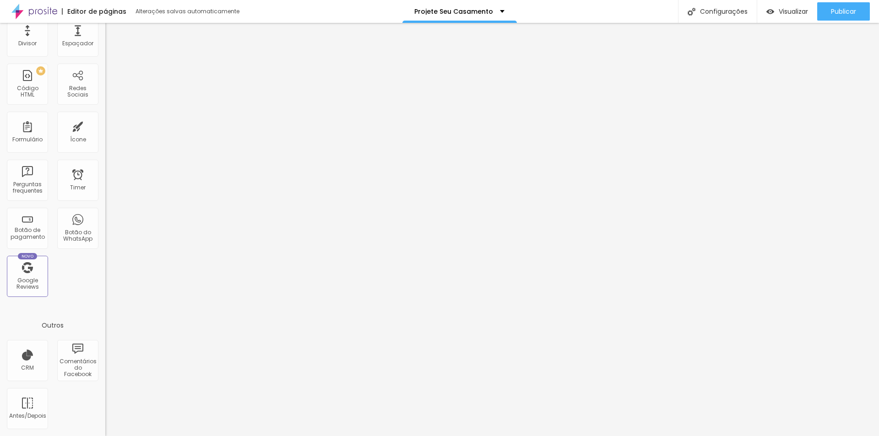
click at [78, 289] on div "Título Texto Imagem Vídeo Botão Mapa Divisor Espaçador PREMIUM Código HTML Rede…" at bounding box center [52, 87] width 105 height 433
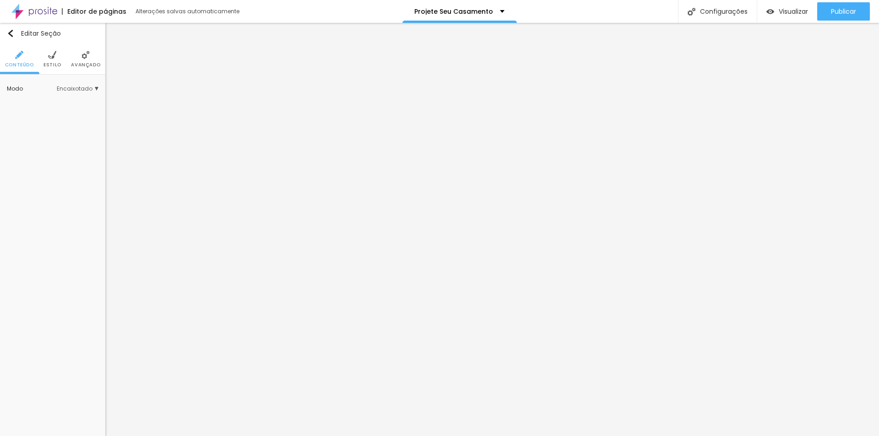
scroll to position [0, 0]
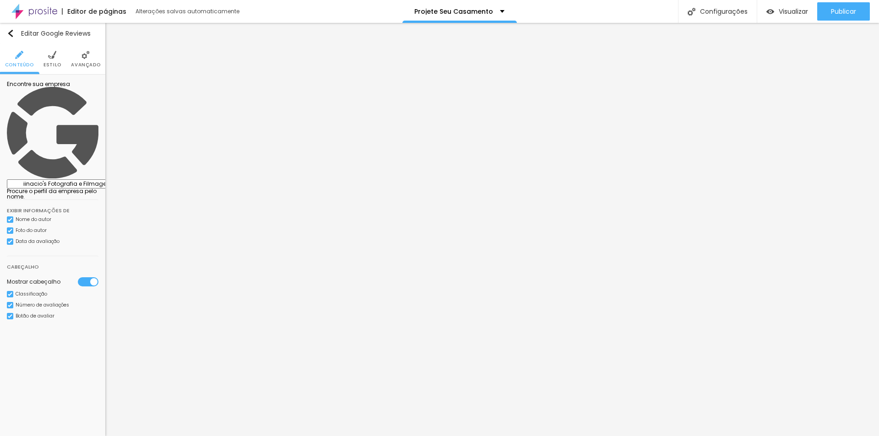
click at [11, 229] on img at bounding box center [10, 231] width 5 height 5
click at [11, 228] on div at bounding box center [10, 231] width 6 height 6
click at [8, 240] on img at bounding box center [10, 242] width 5 height 5
click at [8, 239] on div at bounding box center [10, 242] width 6 height 6
click at [10, 292] on img at bounding box center [10, 294] width 5 height 5
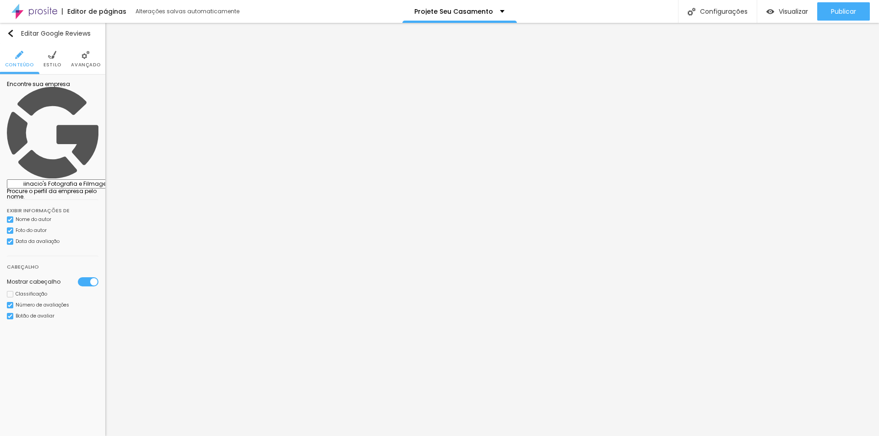
click at [10, 291] on div at bounding box center [10, 294] width 6 height 6
click at [9, 303] on img at bounding box center [10, 305] width 5 height 5
click at [9, 302] on div at bounding box center [10, 305] width 6 height 6
click at [8, 314] on img at bounding box center [10, 316] width 5 height 5
click at [8, 313] on div at bounding box center [10, 316] width 6 height 6
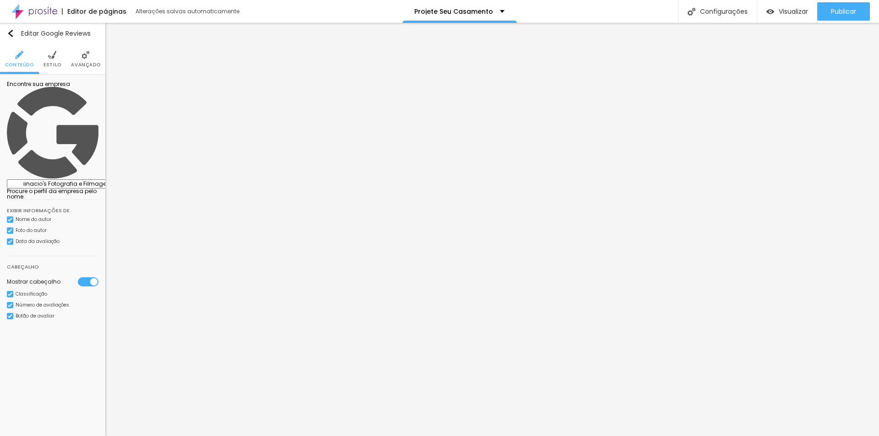
click at [9, 303] on img at bounding box center [10, 305] width 5 height 5
click at [9, 302] on div at bounding box center [10, 305] width 6 height 6
click at [8, 303] on img at bounding box center [10, 305] width 5 height 5
click at [8, 302] on div at bounding box center [10, 305] width 6 height 6
click at [8, 303] on img at bounding box center [10, 305] width 5 height 5
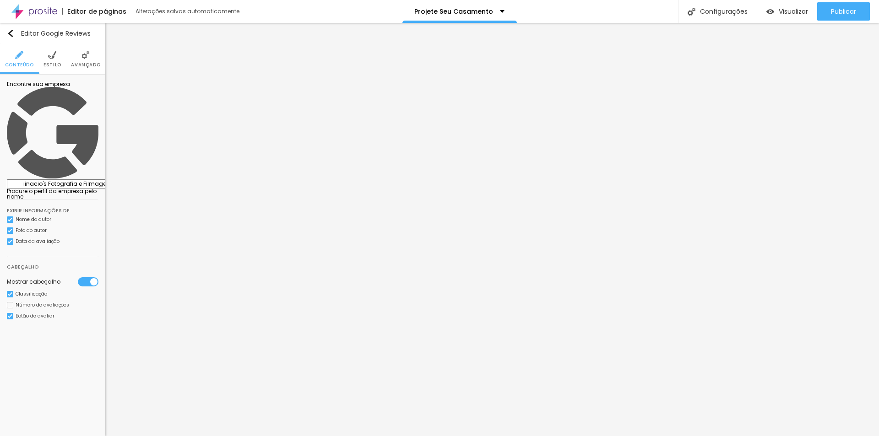
click at [47, 56] on li "Estilo" at bounding box center [53, 59] width 18 height 30
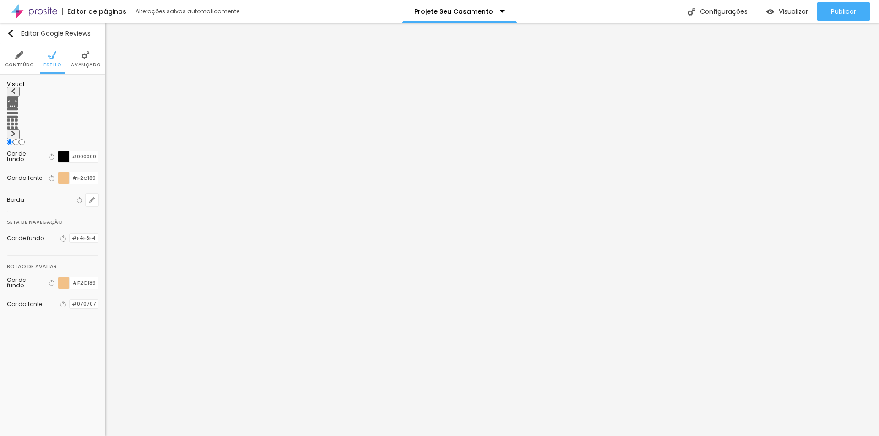
click at [82, 59] on img at bounding box center [86, 55] width 8 height 8
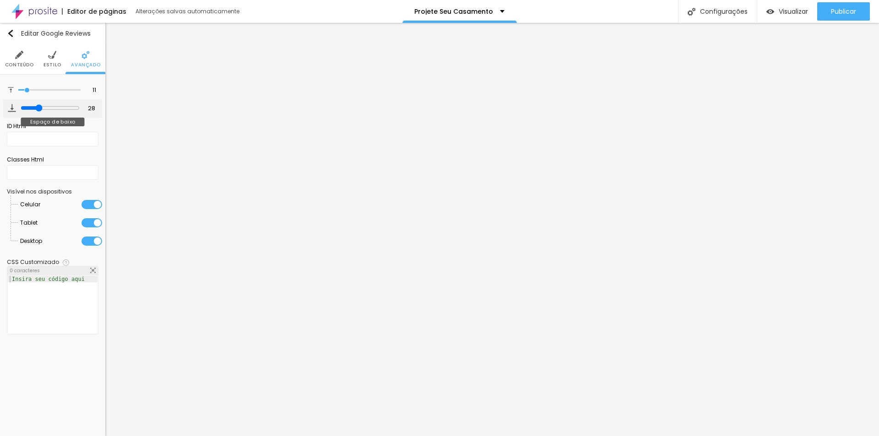
type input "30"
type input "31"
type input "36"
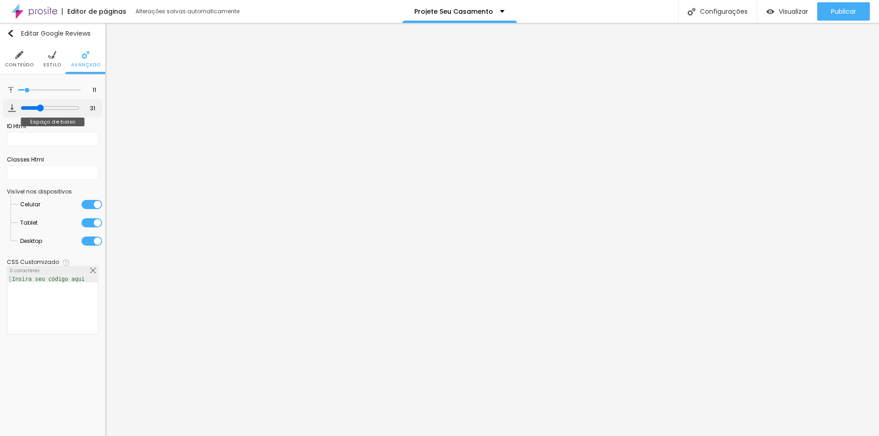
type input "36"
type input "38"
type input "39"
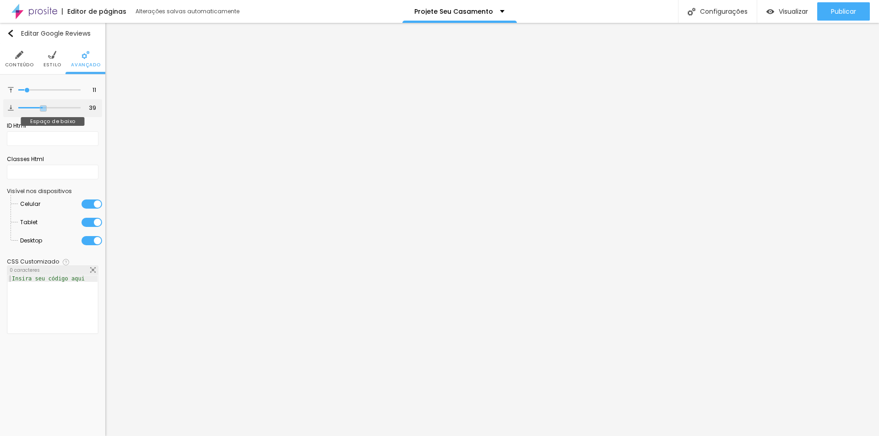
type input "43"
type input "49"
type input "58"
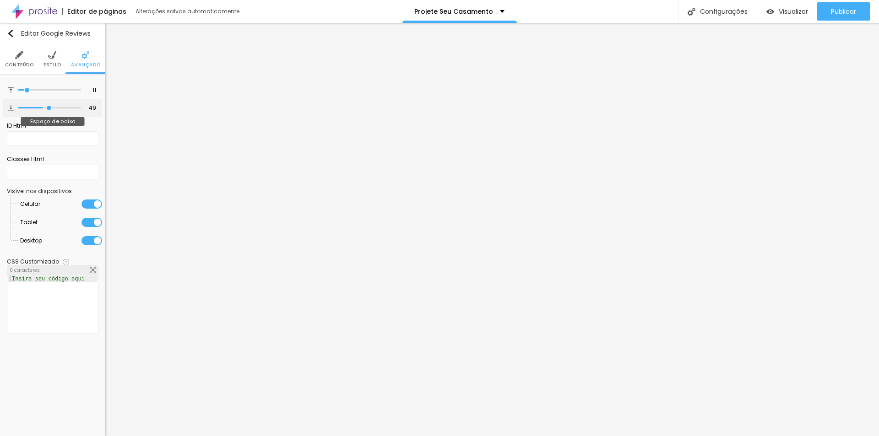
type input "58"
type input "66"
type input "72"
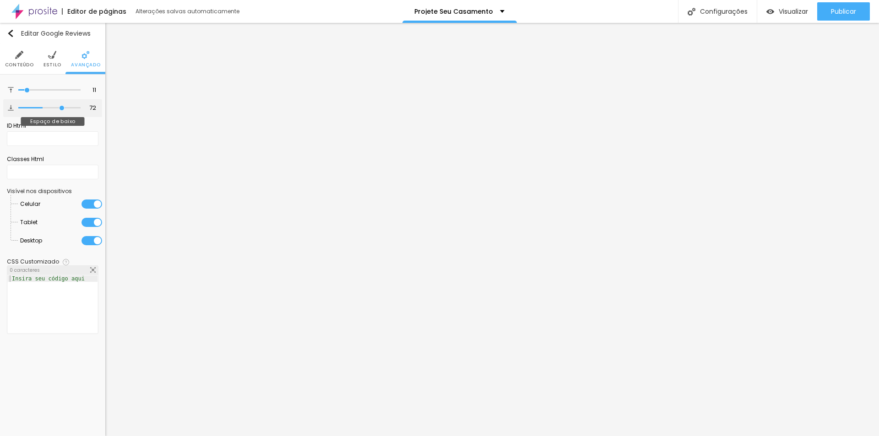
type input "75"
type input "77"
type input "78"
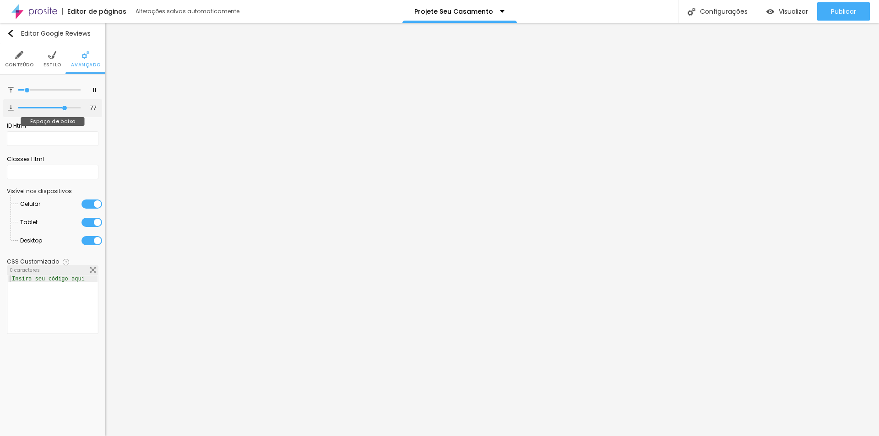
type input "78"
type input "61"
type input "15"
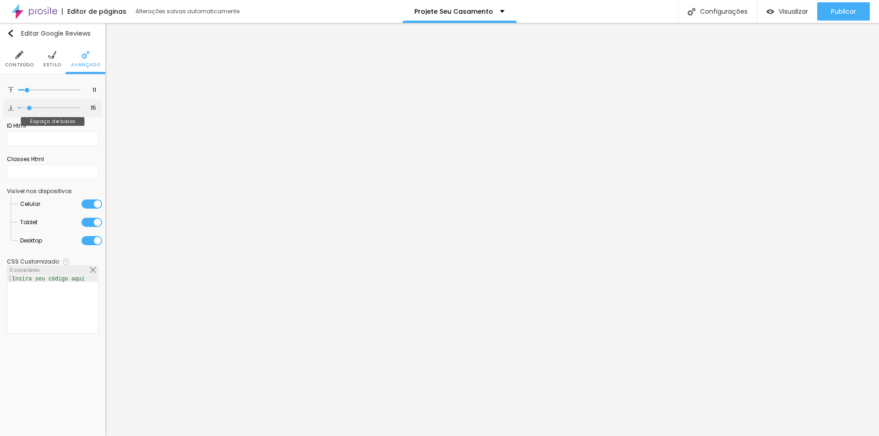
type input "3"
type input "0"
drag, startPoint x: 37, startPoint y: 107, endPoint x: 0, endPoint y: 120, distance: 39.1
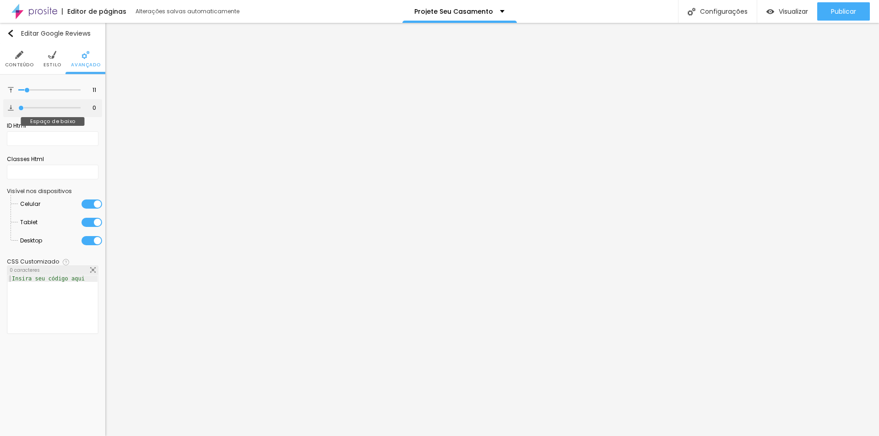
type input "0"
click at [18, 110] on input "range" at bounding box center [49, 108] width 62 height 5
type input "29"
type input "56"
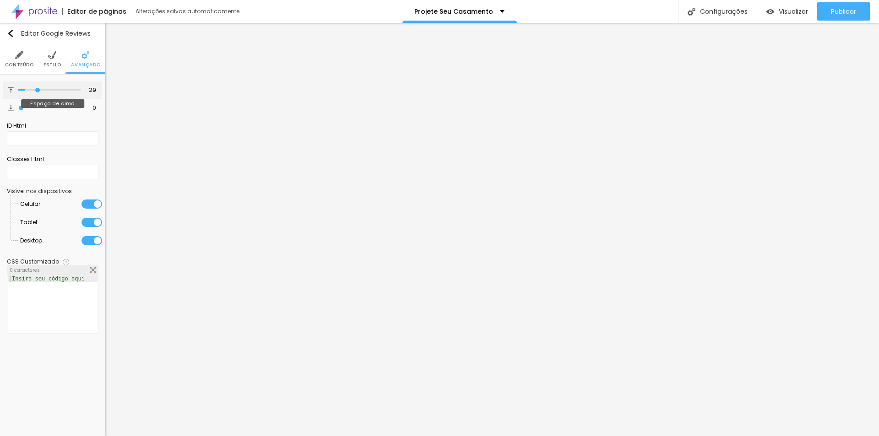
type input "56"
type input "57"
type input "56"
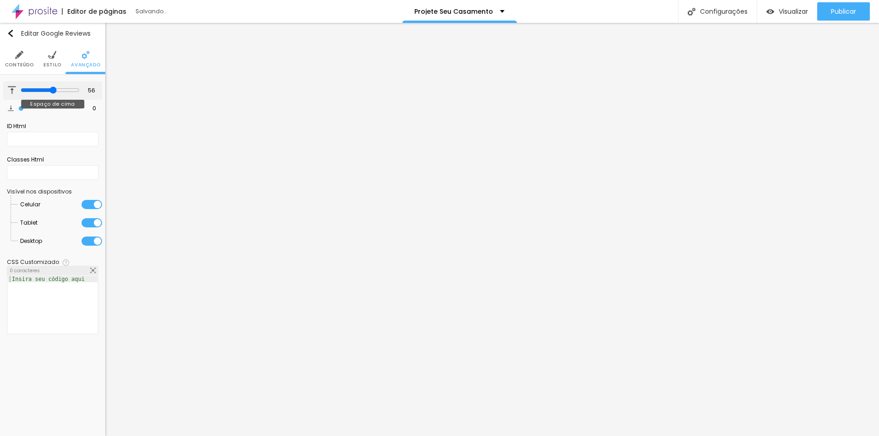
type input "44"
type input "22"
type input "0"
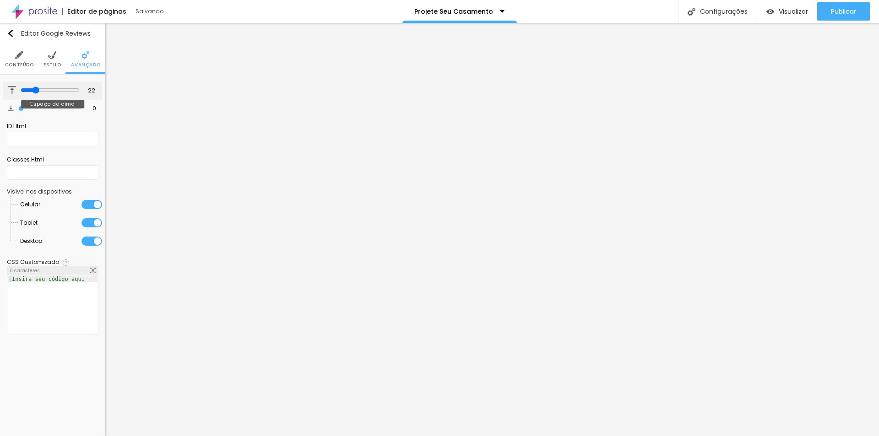
type input "0"
drag, startPoint x: 28, startPoint y: 89, endPoint x: 0, endPoint y: 94, distance: 28.5
type input "0"
click at [18, 93] on input "range" at bounding box center [49, 90] width 62 height 5
click at [56, 172] on input "text" at bounding box center [53, 172] width 92 height 15
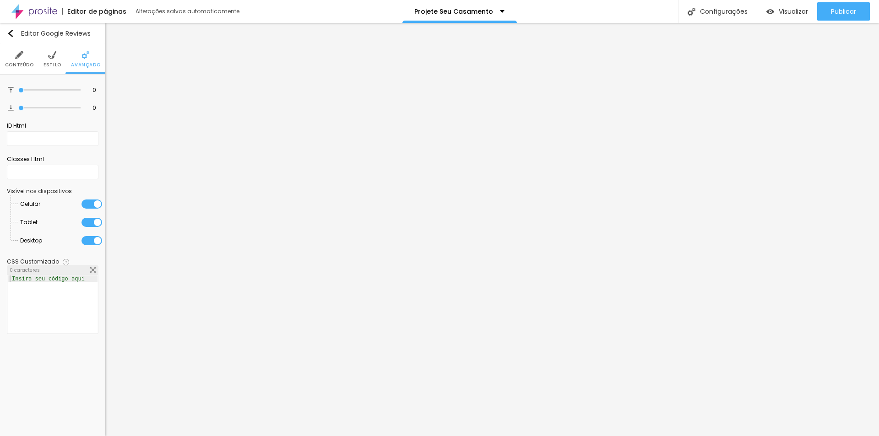
click at [49, 57] on img at bounding box center [52, 55] width 8 height 8
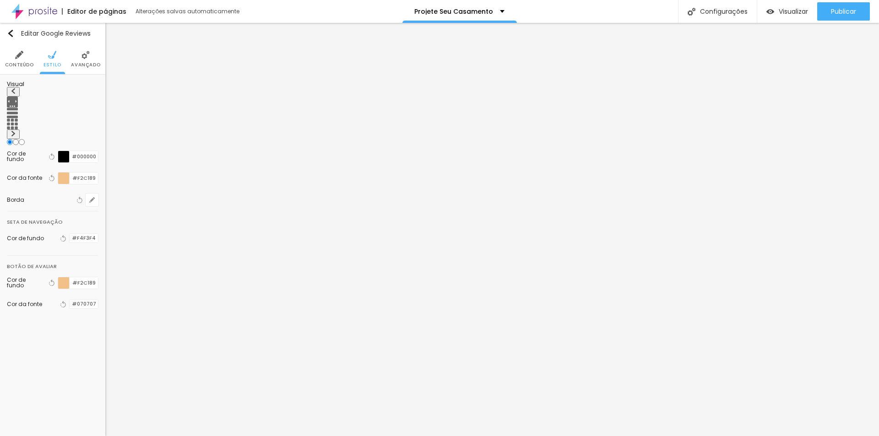
click at [16, 65] on span "Conteúdo" at bounding box center [19, 65] width 29 height 5
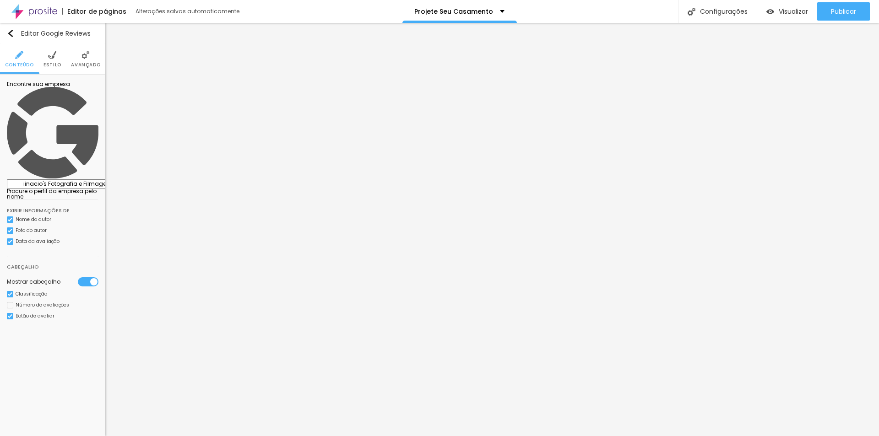
drag, startPoint x: 75, startPoint y: 97, endPoint x: 0, endPoint y: 106, distance: 75.7
click at [0, 106] on div "Encontre sua empresa iinacio's Fotografia e Filmagem - Rua das Bromélias - Boeh…" at bounding box center [52, 206] width 105 height 263
click at [34, 309] on div "Editar Google Reviews Conteúdo Estilo Avançado Encontre sua empresa iinacio's F…" at bounding box center [52, 230] width 105 height 414
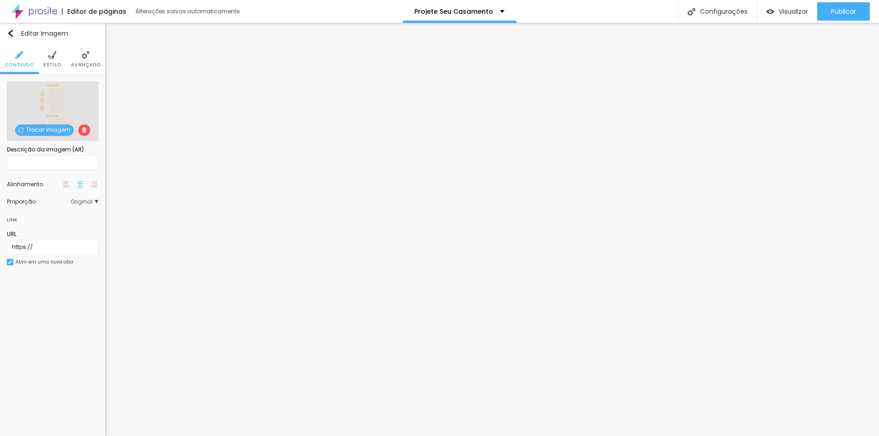
click at [51, 131] on span "Trocar imagem" at bounding box center [44, 130] width 59 height 11
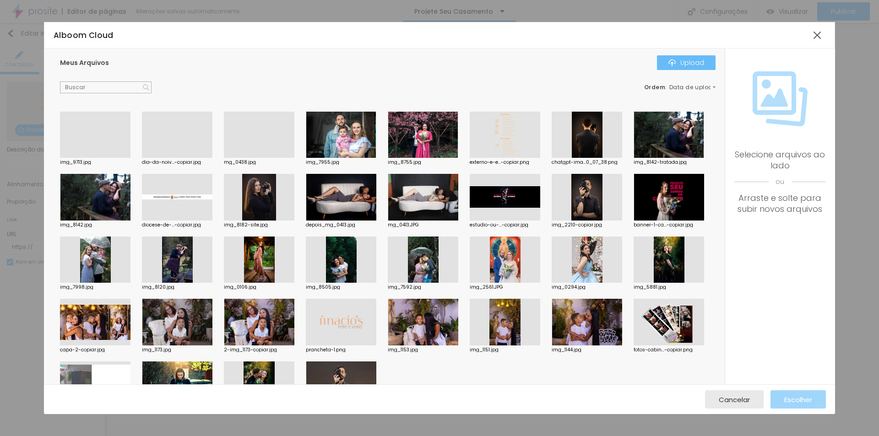
click at [675, 64] on img "button" at bounding box center [672, 62] width 7 height 7
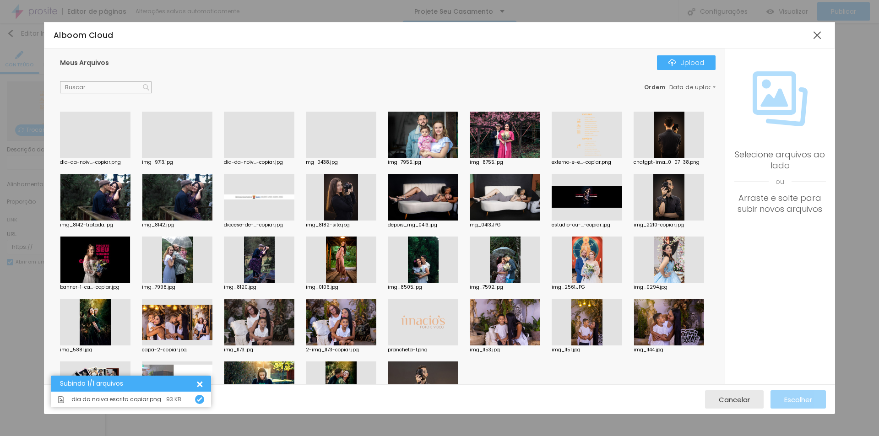
click at [101, 158] on div at bounding box center [95, 158] width 71 height 0
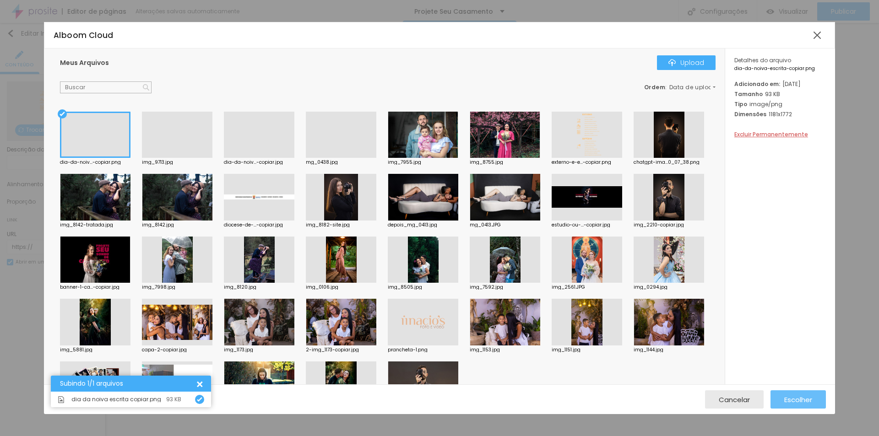
click at [803, 399] on span "Escolher" at bounding box center [798, 400] width 28 height 8
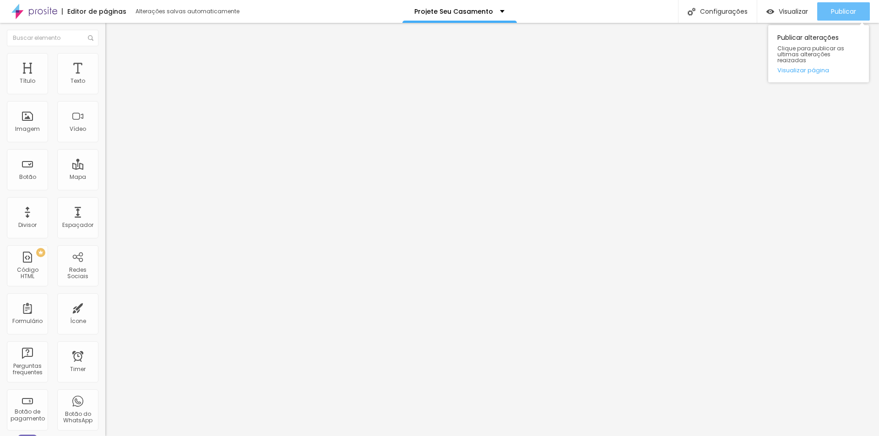
click at [832, 8] on span "Publicar" at bounding box center [843, 11] width 25 height 7
click at [791, 10] on span "Visualizar" at bounding box center [793, 11] width 29 height 7
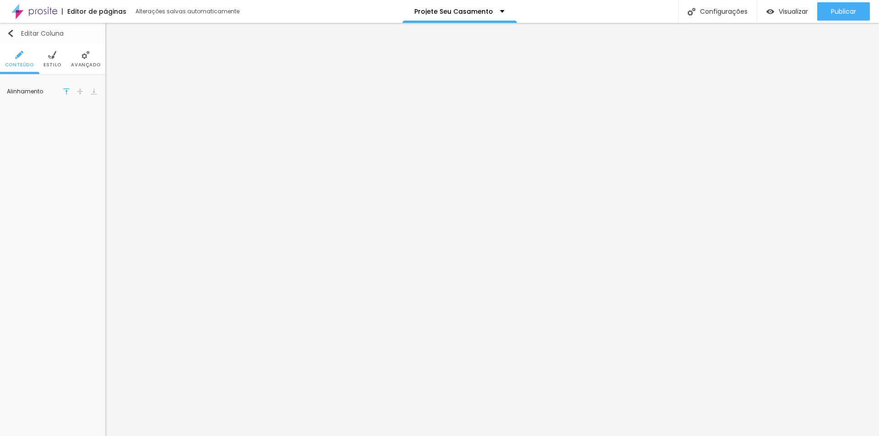
click at [11, 34] on img "button" at bounding box center [10, 33] width 7 height 7
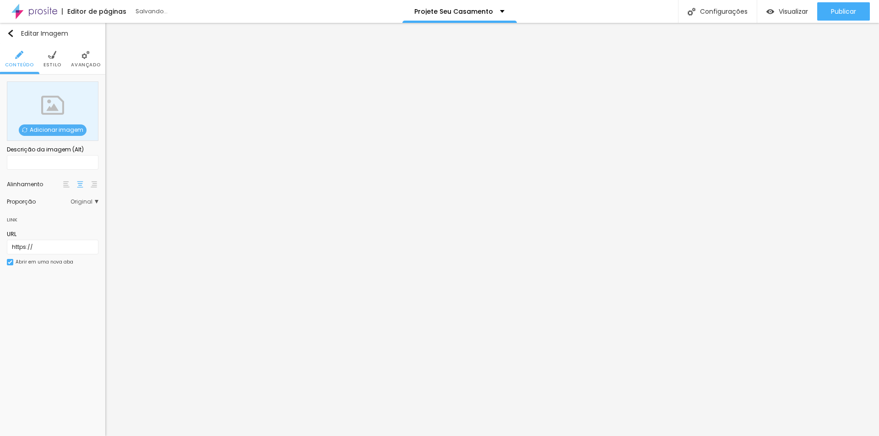
click at [53, 129] on span "Adicionar imagem" at bounding box center [53, 130] width 68 height 11
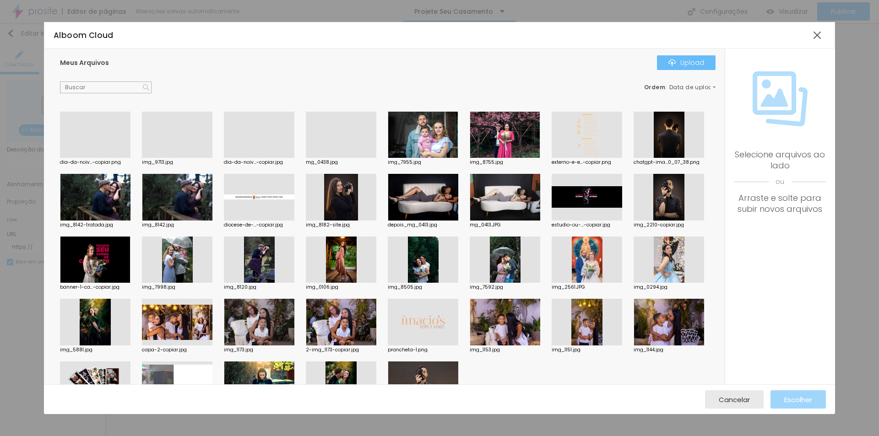
click at [687, 59] on div "Upload" at bounding box center [687, 62] width 36 height 7
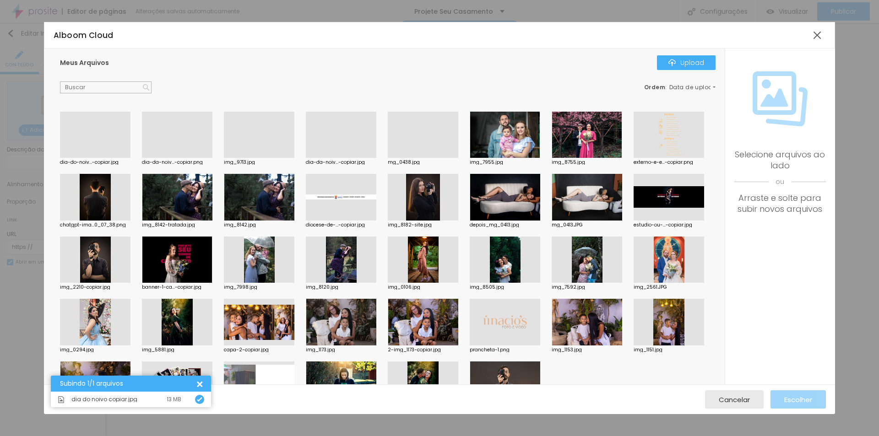
click at [121, 158] on div at bounding box center [95, 158] width 71 height 0
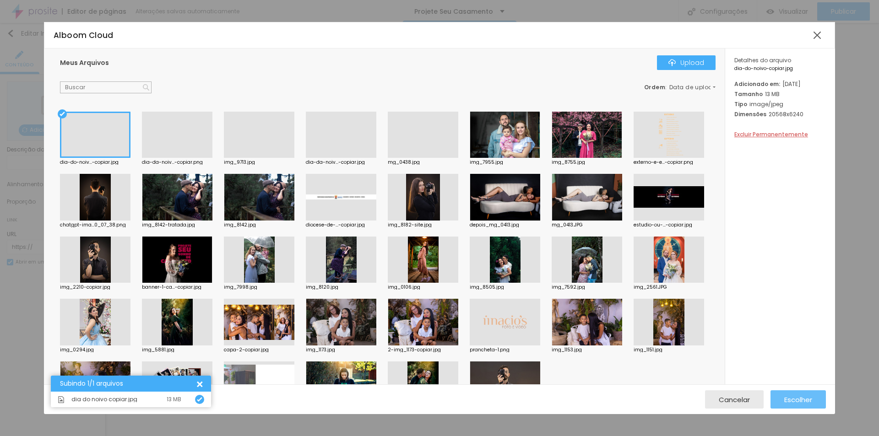
click at [801, 401] on span "Escolher" at bounding box center [798, 400] width 28 height 8
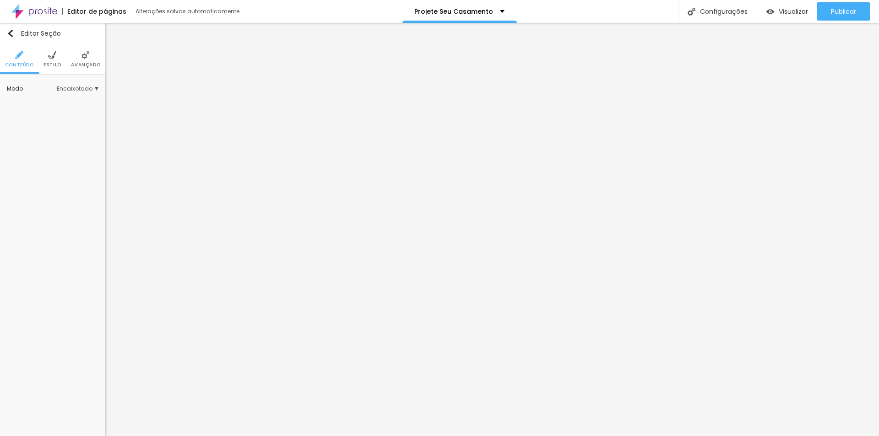
click at [47, 55] on li "Estilo" at bounding box center [53, 59] width 18 height 30
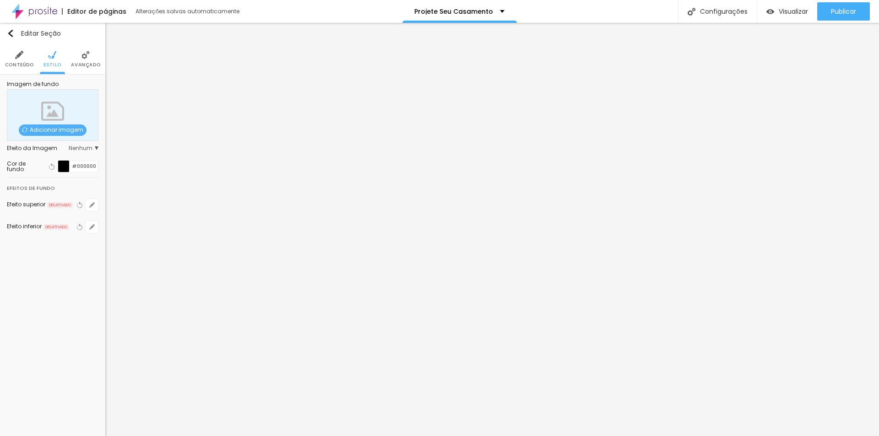
click at [76, 61] on li "Avançado" at bounding box center [85, 59] width 29 height 30
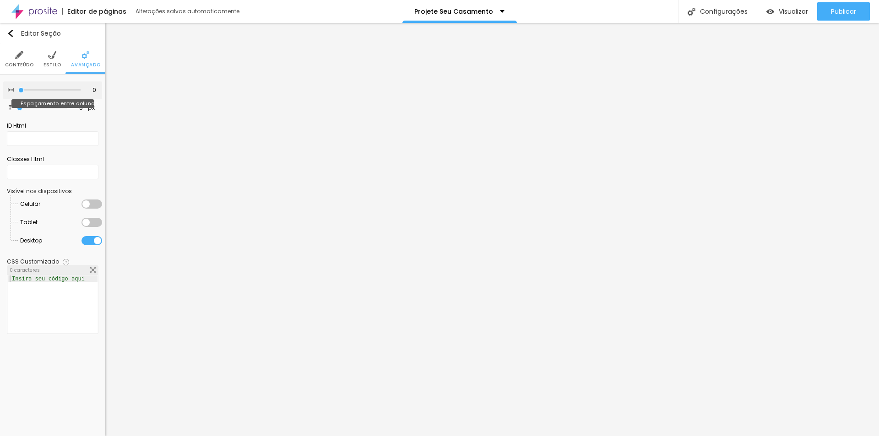
drag, startPoint x: 8, startPoint y: 92, endPoint x: 0, endPoint y: 93, distance: 7.9
click at [18, 93] on input "range" at bounding box center [49, 90] width 62 height 5
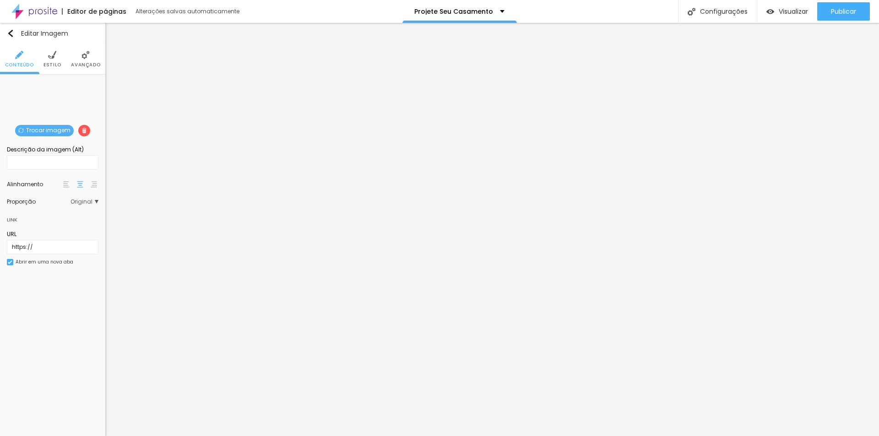
drag, startPoint x: 59, startPoint y: 57, endPoint x: 72, endPoint y: 62, distance: 14.2
click at [59, 57] on li "Estilo" at bounding box center [53, 59] width 18 height 30
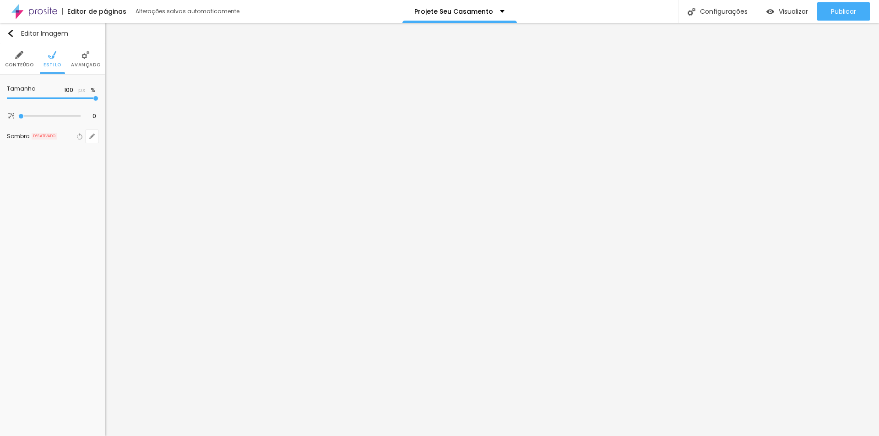
click at [85, 63] on span "Avançado" at bounding box center [85, 65] width 29 height 5
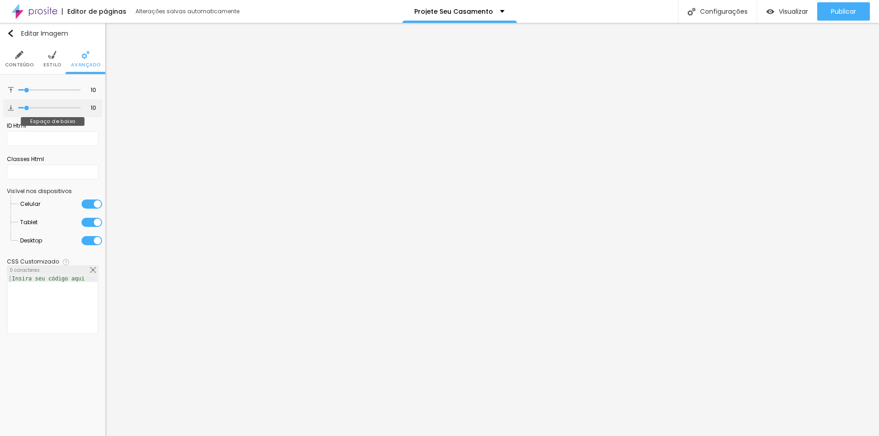
type input "4"
type input "0"
drag, startPoint x: 23, startPoint y: 109, endPoint x: 10, endPoint y: 110, distance: 12.9
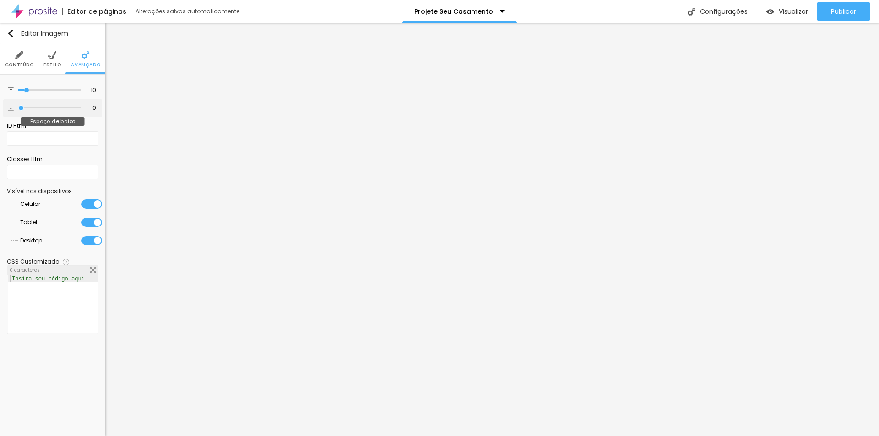
type input "0"
click at [18, 110] on input "range" at bounding box center [49, 108] width 62 height 5
type input "4"
type input "0"
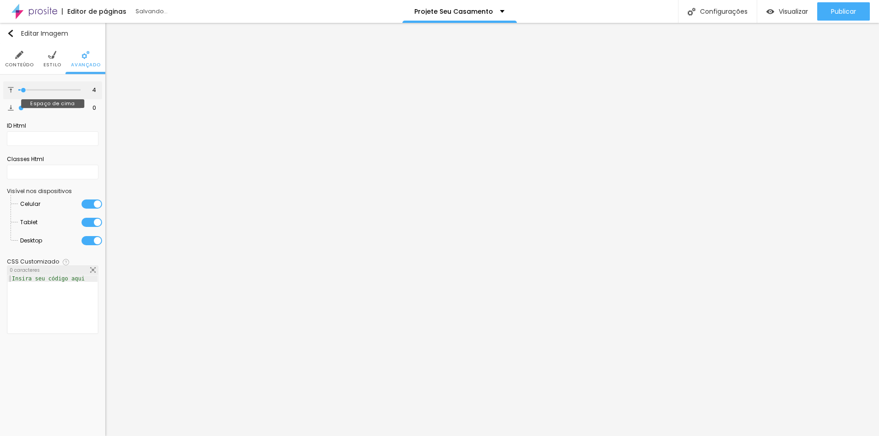
type input "0"
drag, startPoint x: 23, startPoint y: 88, endPoint x: 0, endPoint y: 98, distance: 25.3
type input "0"
click at [18, 93] on input "range" at bounding box center [49, 90] width 62 height 5
click at [49, 63] on span "Estilo" at bounding box center [53, 65] width 18 height 5
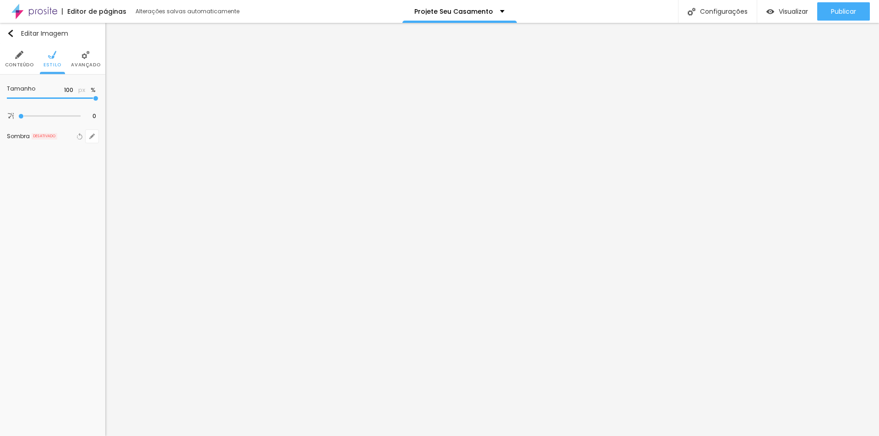
type input "85"
type input "70"
type input "65"
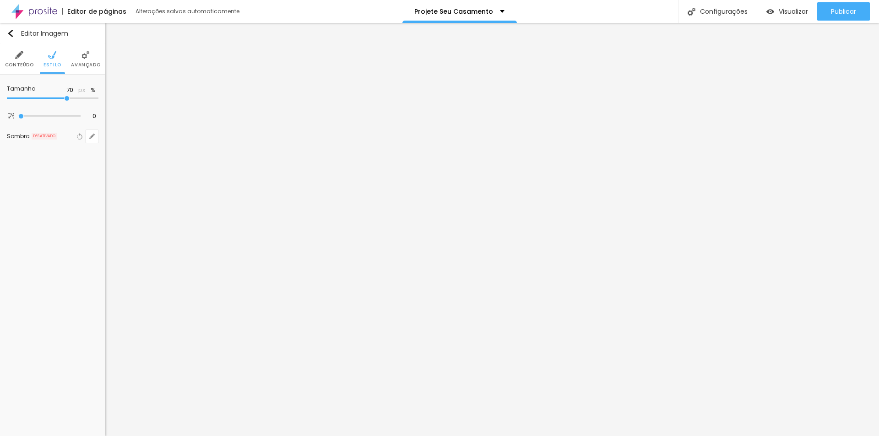
type input "65"
type input "60"
type input "65"
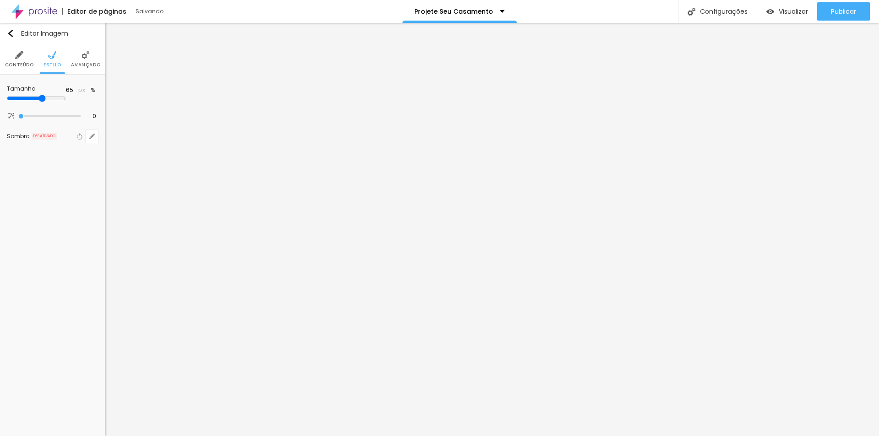
type input "70"
type input "75"
type input "80"
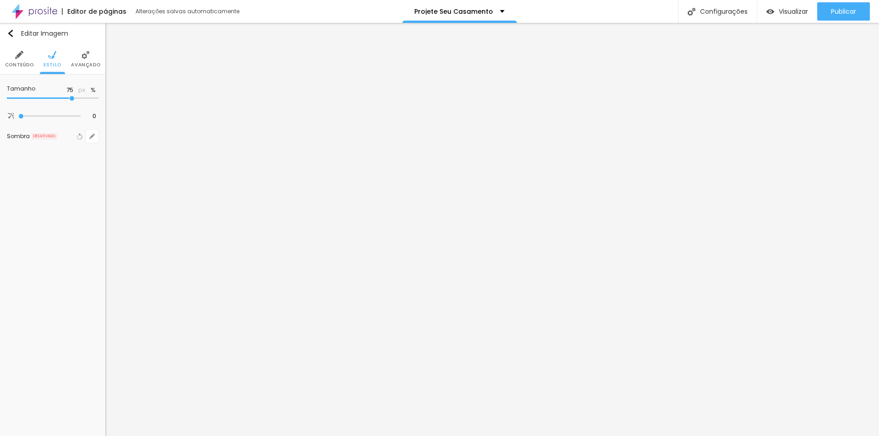
type input "80"
type input "85"
type input "90"
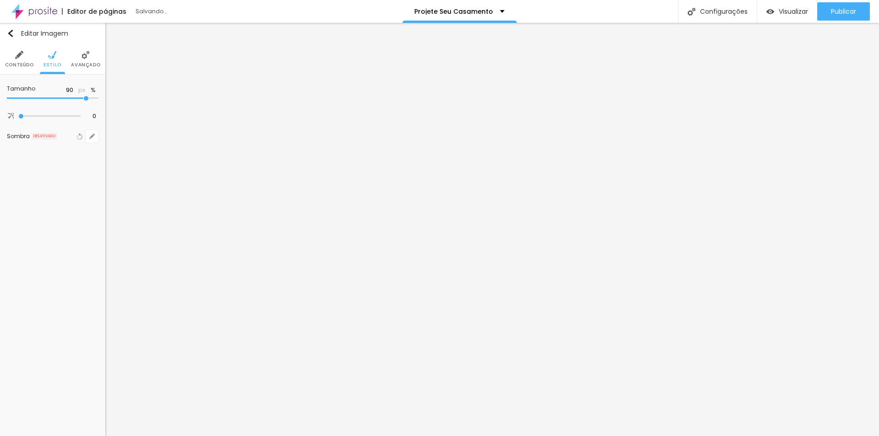
type input "95"
type input "100"
drag, startPoint x: 65, startPoint y: 99, endPoint x: 113, endPoint y: 114, distance: 50.3
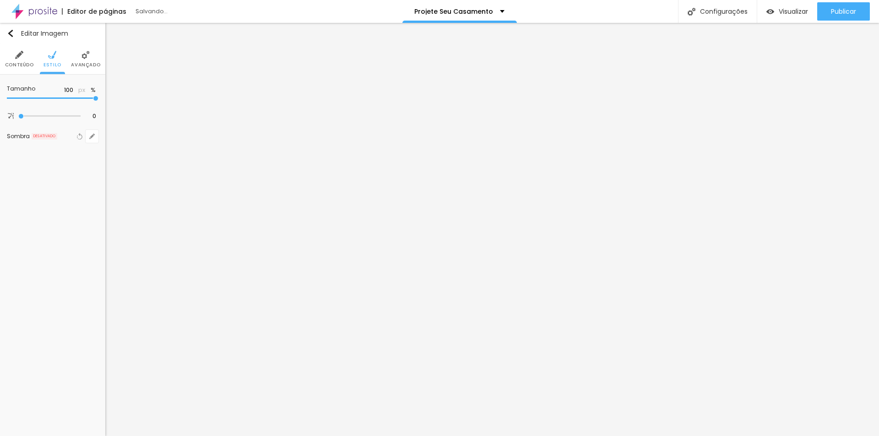
click at [98, 101] on input "range" at bounding box center [53, 98] width 92 height 5
click at [67, 262] on div "Editar Imagem Conteúdo Estilo Avançado Tamanho 100 px % 0 Borda arredondada Som…" at bounding box center [52, 230] width 105 height 414
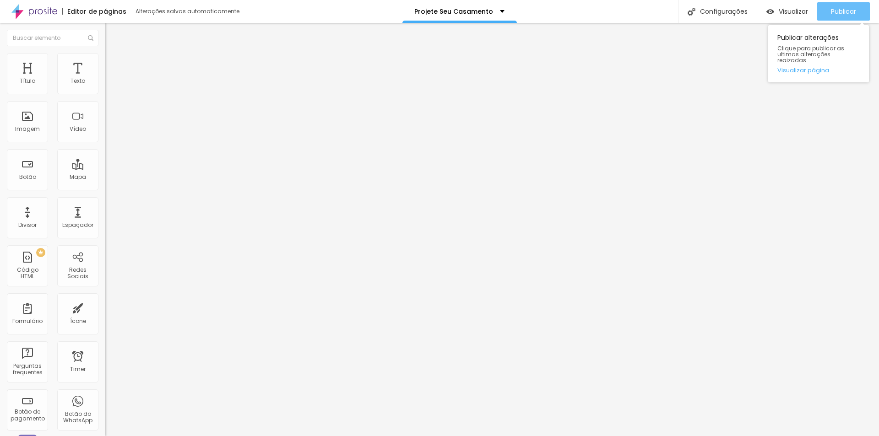
click at [832, 11] on span "Publicar" at bounding box center [843, 11] width 25 height 7
click at [790, 10] on span "Visualizar" at bounding box center [793, 11] width 29 height 7
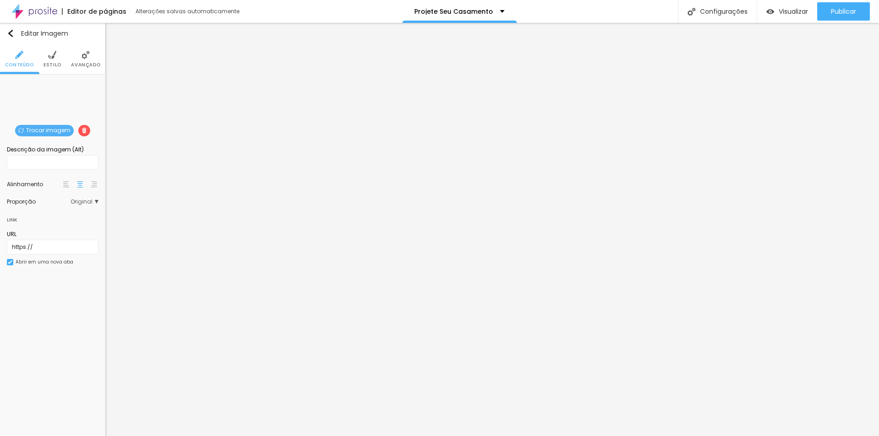
click at [48, 125] on span "Trocar imagem" at bounding box center [44, 130] width 59 height 11
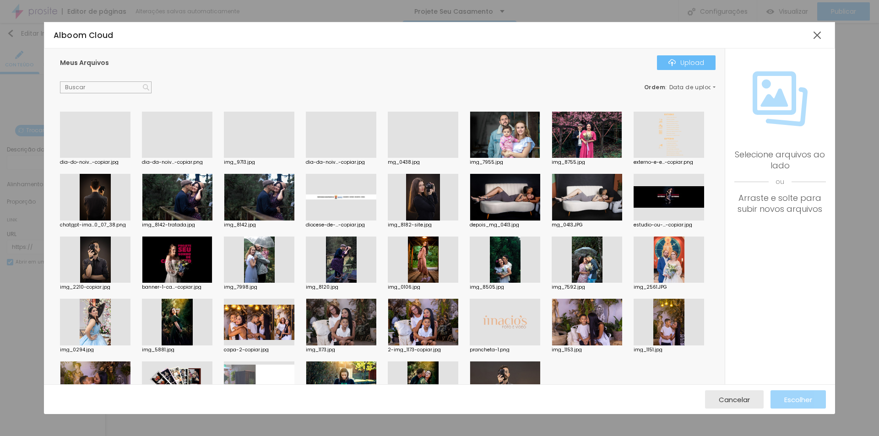
click at [686, 56] on button "Upload" at bounding box center [686, 62] width 59 height 15
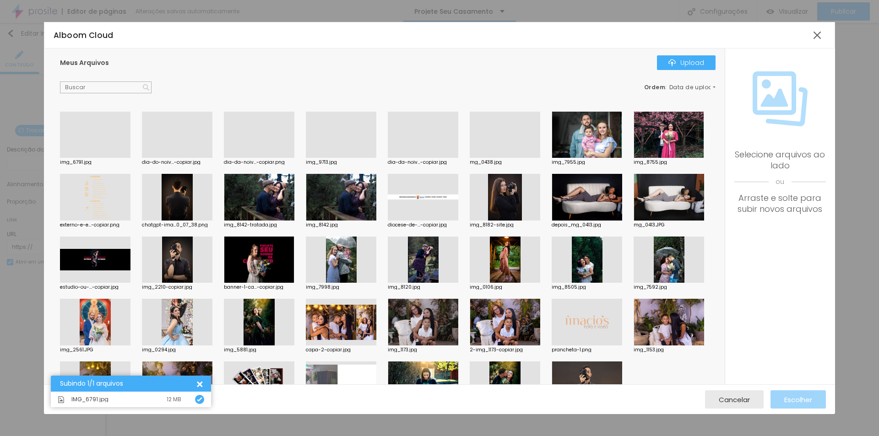
click at [97, 158] on div at bounding box center [95, 158] width 71 height 0
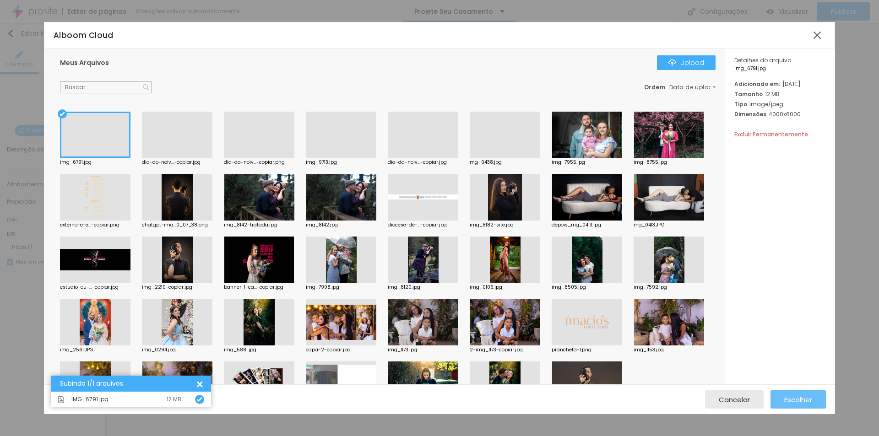
click at [799, 401] on span "Escolher" at bounding box center [798, 400] width 28 height 8
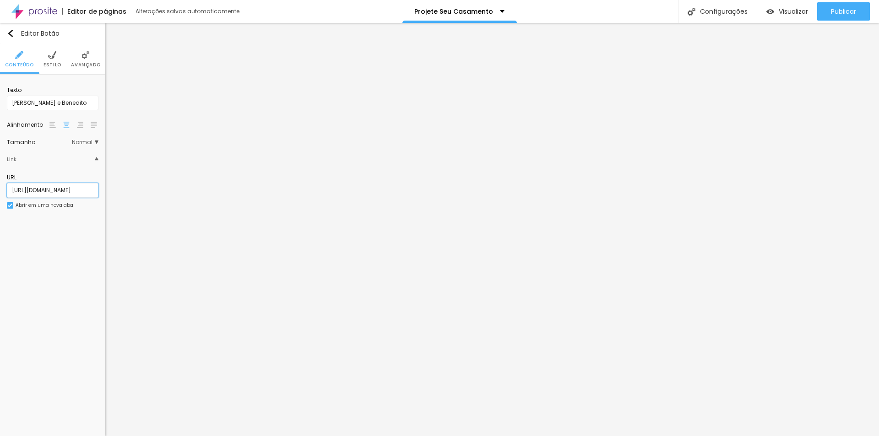
click at [87, 187] on input "[URL][DOMAIN_NAME]" at bounding box center [53, 190] width 92 height 15
click at [86, 188] on input "[URL][DOMAIN_NAME]" at bounding box center [53, 190] width 92 height 15
paste input "o-noivo/1559179-lincon-editorial-dia-do-noivo"
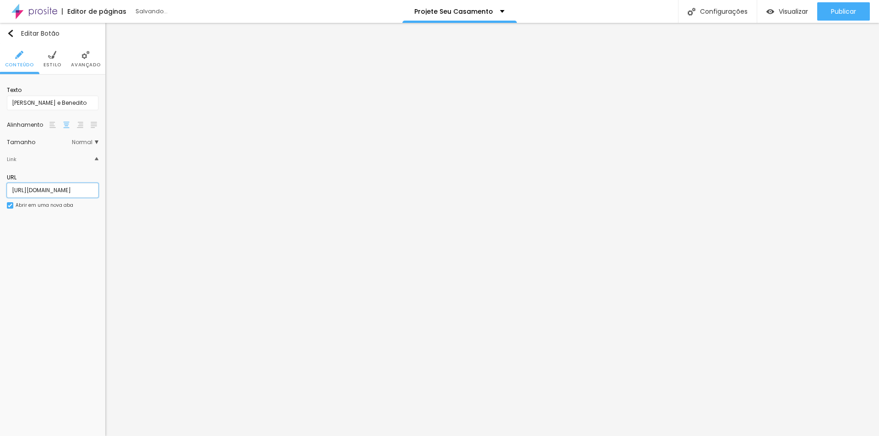
type input "[URL][DOMAIN_NAME]"
drag, startPoint x: 61, startPoint y: 100, endPoint x: 0, endPoint y: 93, distance: 61.9
click at [0, 93] on div "Texto [PERSON_NAME] e Benedito Alinhamento Tamanho Normal Pequeno Normal Grande…" at bounding box center [52, 151] width 105 height 152
type input "Lincon"
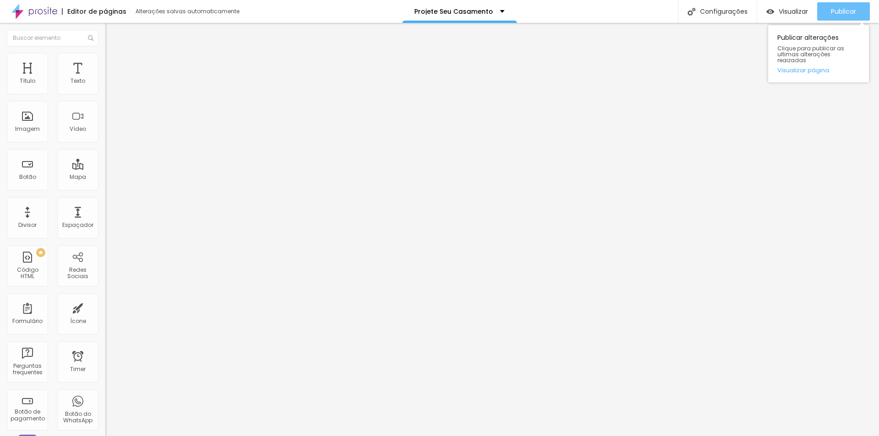
click at [834, 10] on span "Publicar" at bounding box center [843, 11] width 25 height 7
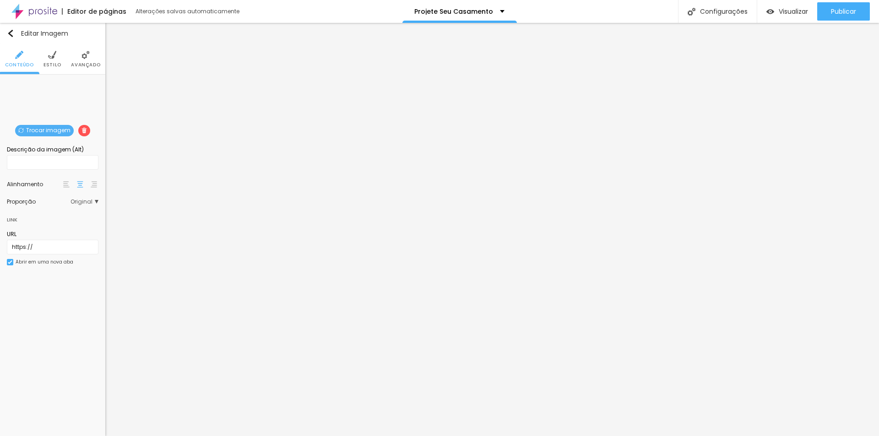
click at [44, 128] on span "Trocar imagem" at bounding box center [44, 130] width 59 height 11
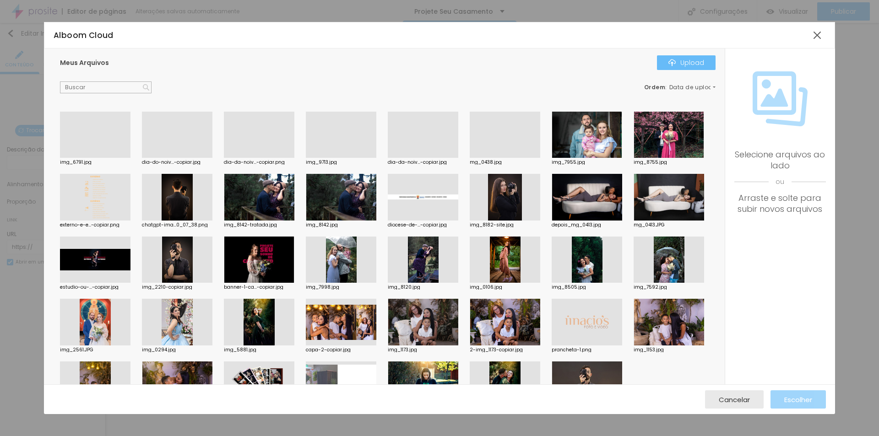
click at [685, 57] on button "Upload" at bounding box center [686, 62] width 59 height 15
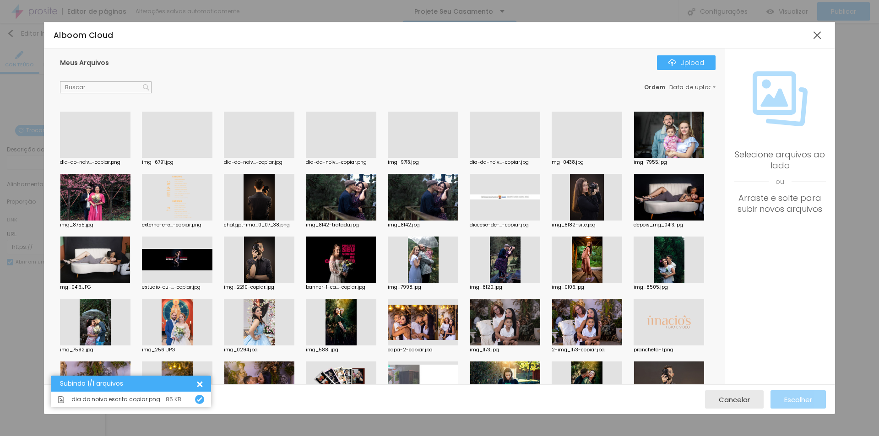
click at [115, 158] on div at bounding box center [95, 158] width 71 height 0
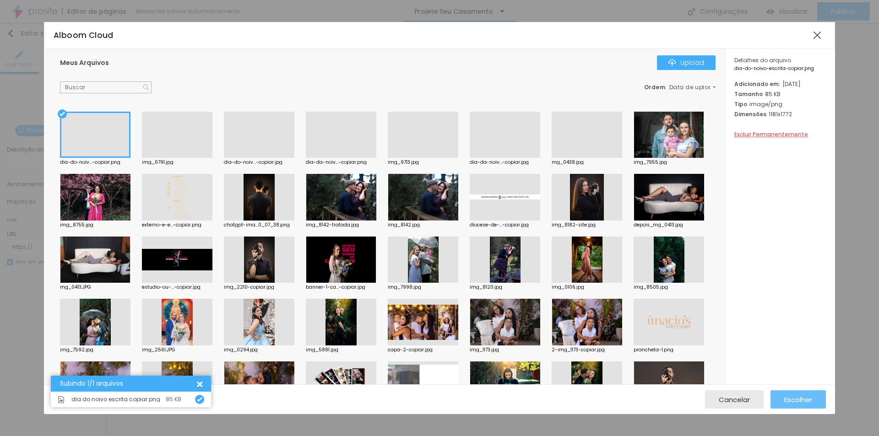
click at [795, 400] on span "Escolher" at bounding box center [798, 400] width 28 height 8
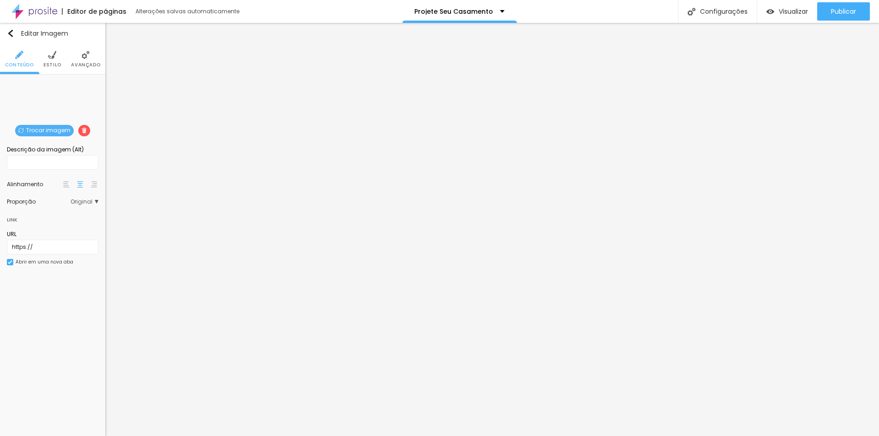
click at [49, 57] on img at bounding box center [52, 55] width 8 height 8
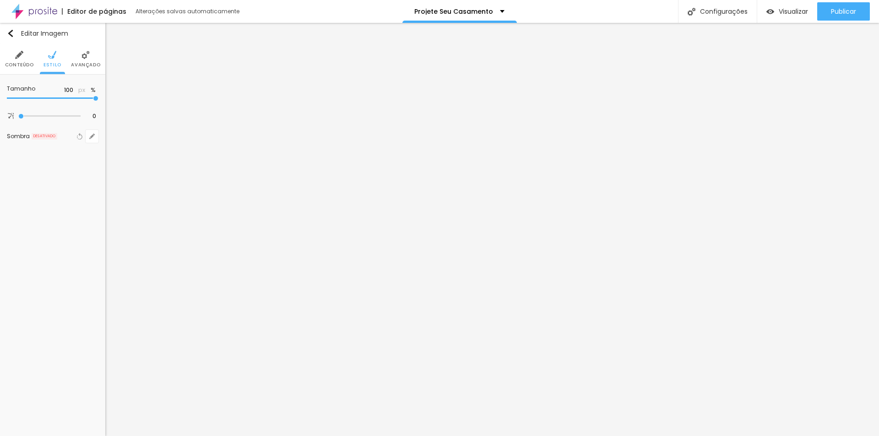
click at [89, 61] on li "Avançado" at bounding box center [85, 59] width 29 height 30
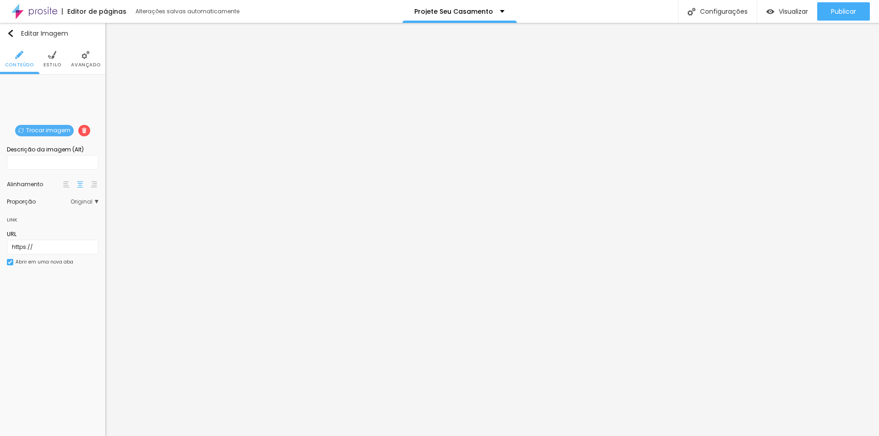
click at [59, 63] on span "Estilo" at bounding box center [53, 65] width 18 height 5
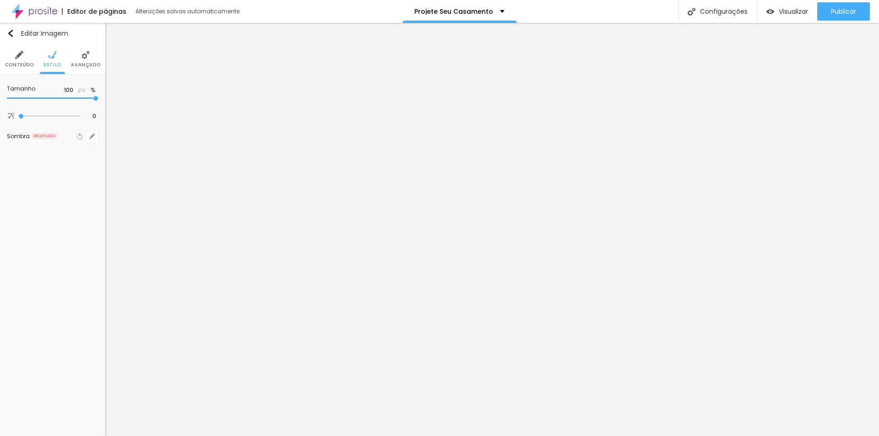
click at [82, 59] on img at bounding box center [86, 55] width 8 height 8
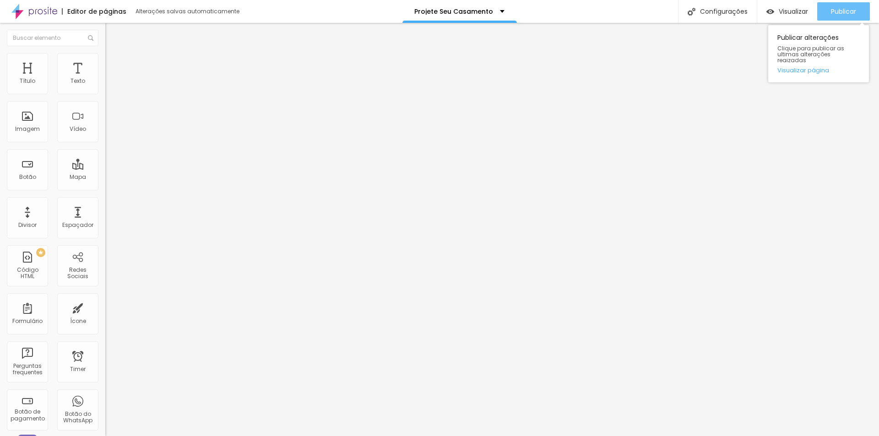
click at [839, 10] on span "Publicar" at bounding box center [843, 11] width 25 height 7
click at [799, 15] on span "Visualizar" at bounding box center [793, 11] width 29 height 7
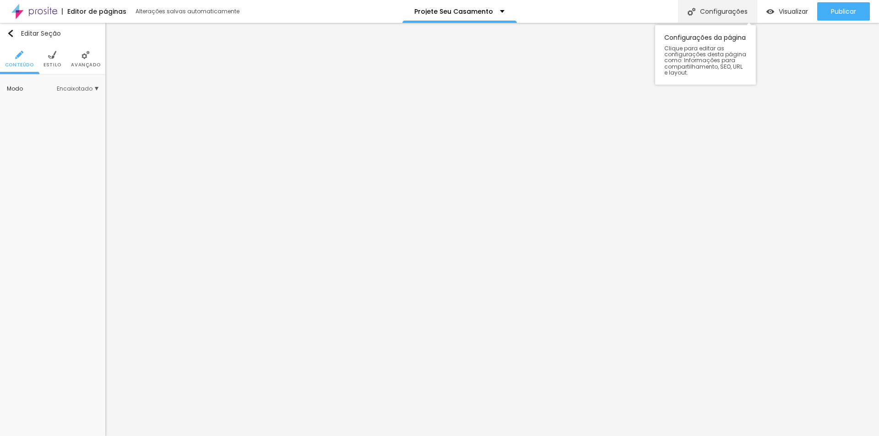
click at [724, 16] on div "Configurações" at bounding box center [717, 11] width 79 height 23
drag, startPoint x: 420, startPoint y: 115, endPoint x: 430, endPoint y: 112, distance: 10.1
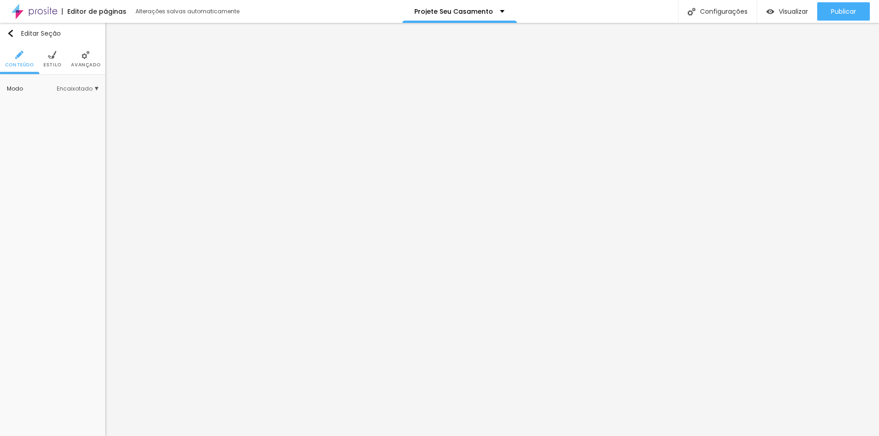
drag, startPoint x: 456, startPoint y: 114, endPoint x: 305, endPoint y: 117, distance: 151.6
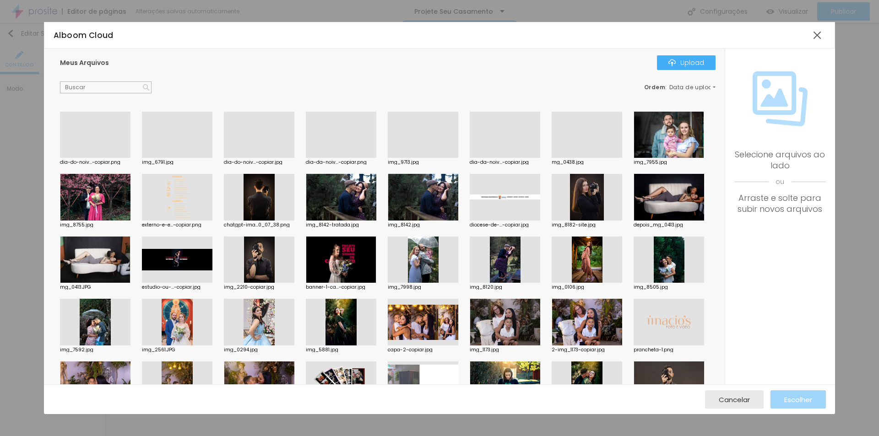
drag, startPoint x: 523, startPoint y: 258, endPoint x: 533, endPoint y: 265, distance: 11.6
click at [376, 258] on div at bounding box center [341, 260] width 71 height 47
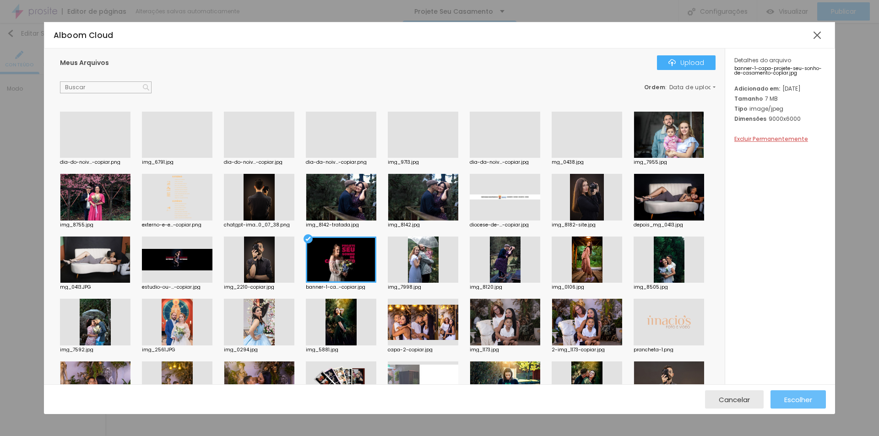
click at [796, 402] on span "Escolher" at bounding box center [798, 400] width 28 height 8
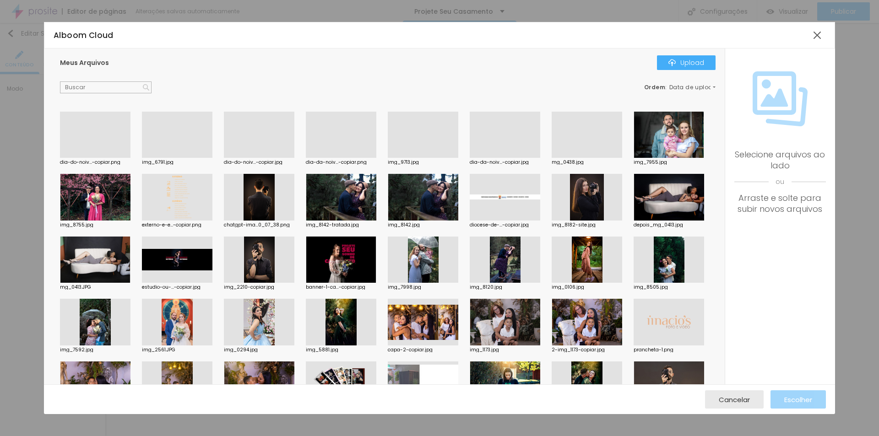
click at [376, 251] on div at bounding box center [341, 260] width 71 height 47
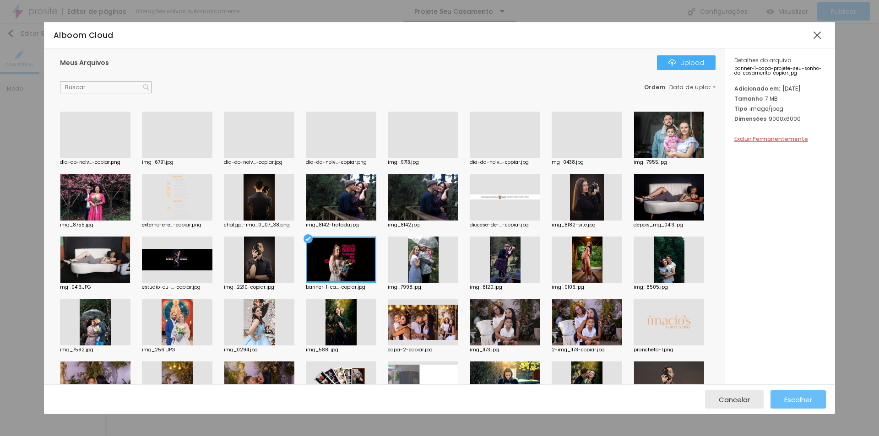
click at [805, 405] on div "Escolher" at bounding box center [798, 400] width 28 height 18
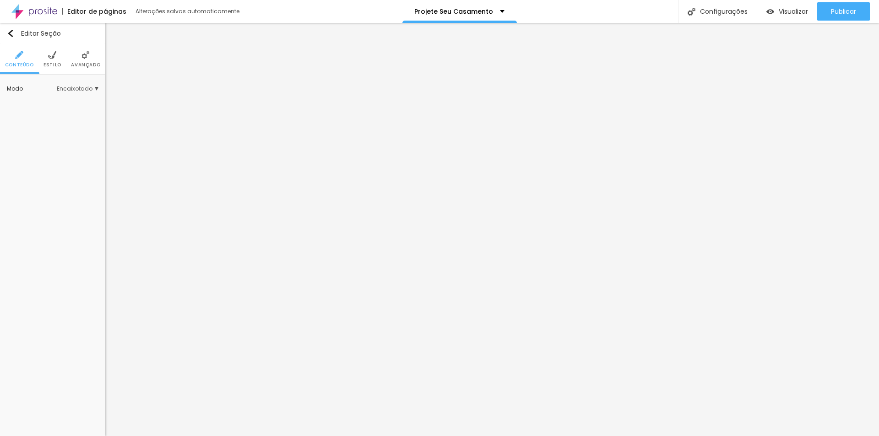
scroll to position [0, 35]
drag, startPoint x: 409, startPoint y: 270, endPoint x: 610, endPoint y: 269, distance: 200.6
drag, startPoint x: 357, startPoint y: 312, endPoint x: 451, endPoint y: 348, distance: 100.0
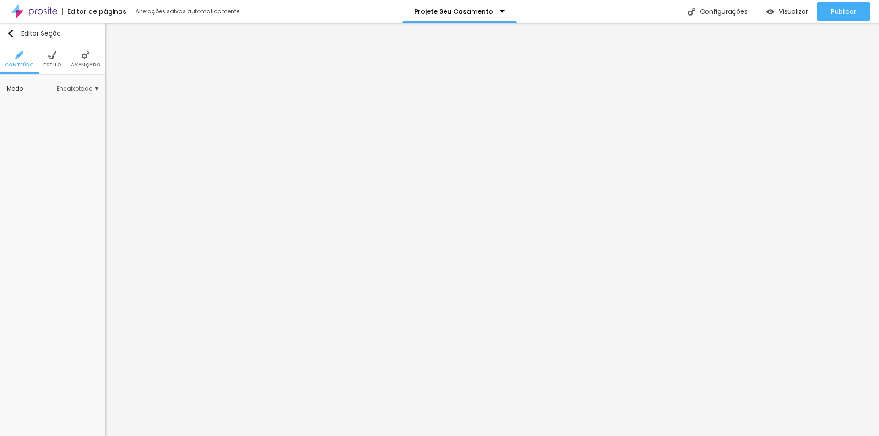
drag, startPoint x: 434, startPoint y: 218, endPoint x: 583, endPoint y: 267, distance: 157.1
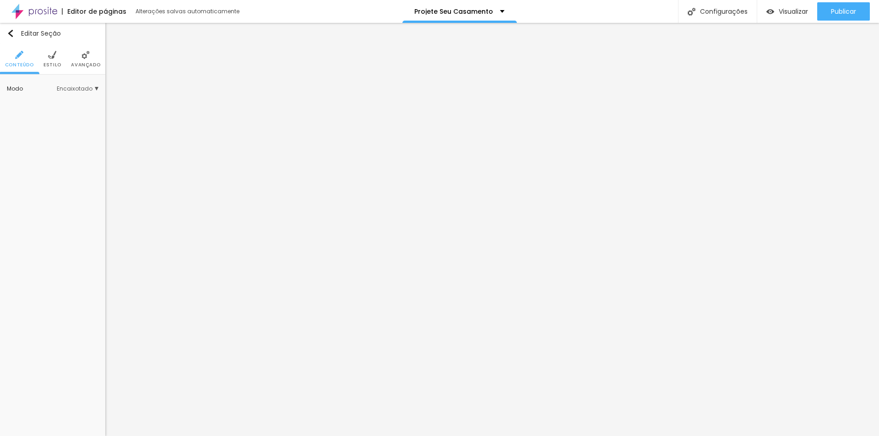
drag, startPoint x: 515, startPoint y: 334, endPoint x: 502, endPoint y: 327, distance: 14.8
drag, startPoint x: 502, startPoint y: 327, endPoint x: 486, endPoint y: 327, distance: 16.5
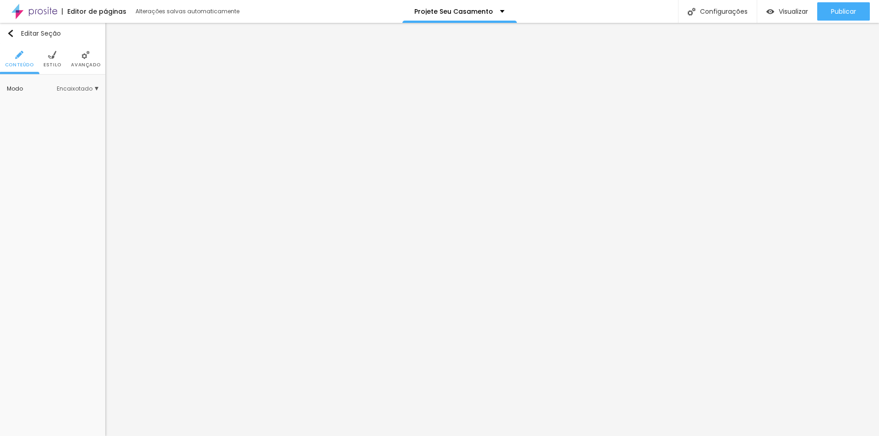
drag, startPoint x: 428, startPoint y: 329, endPoint x: 434, endPoint y: 326, distance: 7.0
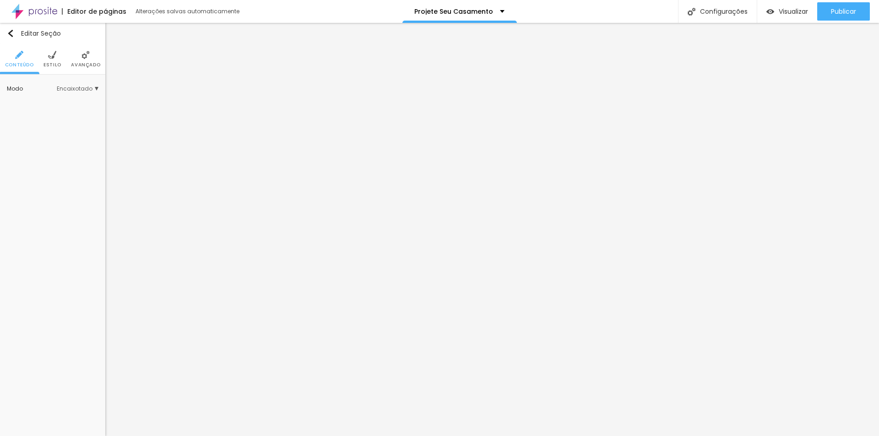
drag, startPoint x: 412, startPoint y: 330, endPoint x: 377, endPoint y: 329, distance: 34.8
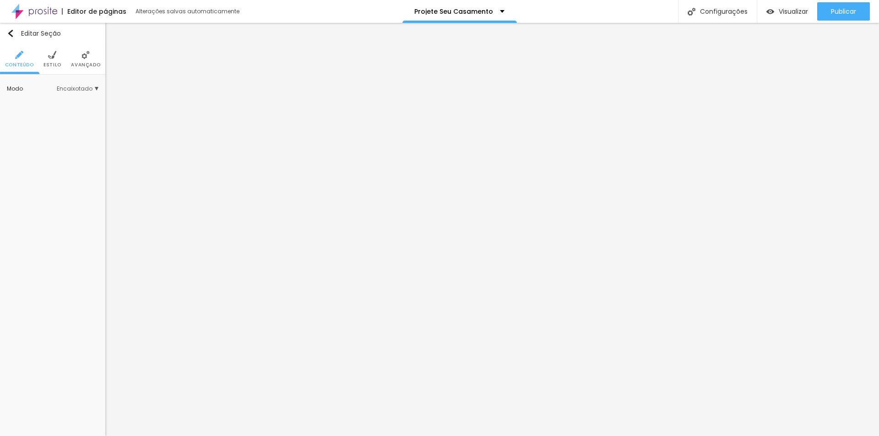
drag, startPoint x: 534, startPoint y: 308, endPoint x: 545, endPoint y: 307, distance: 11.1
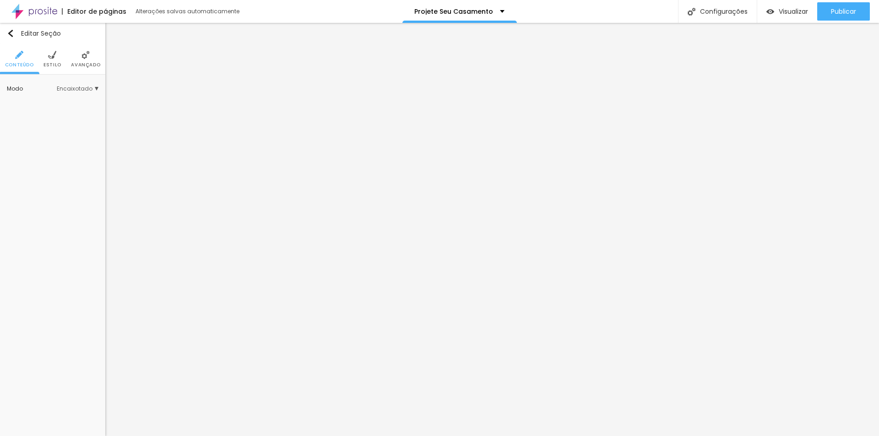
drag, startPoint x: 452, startPoint y: 330, endPoint x: 498, endPoint y: 331, distance: 46.3
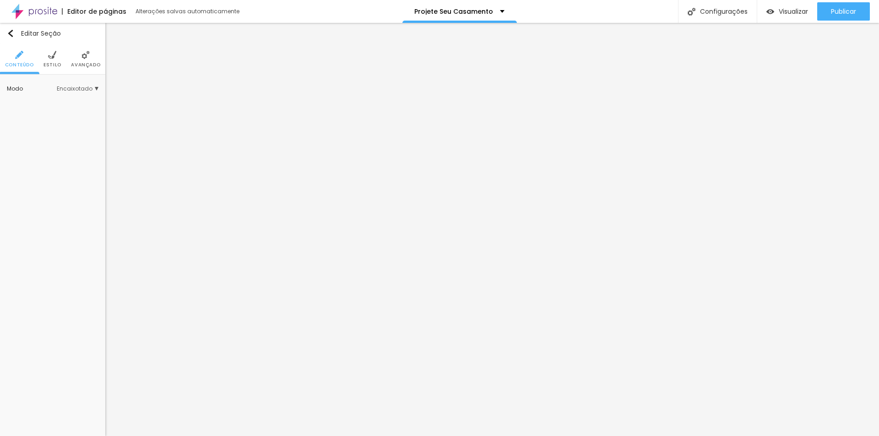
type textarea "Imprensa,15anos,casamento,debutante,Fotojornalismo,fotografia corporativa, ensa…"
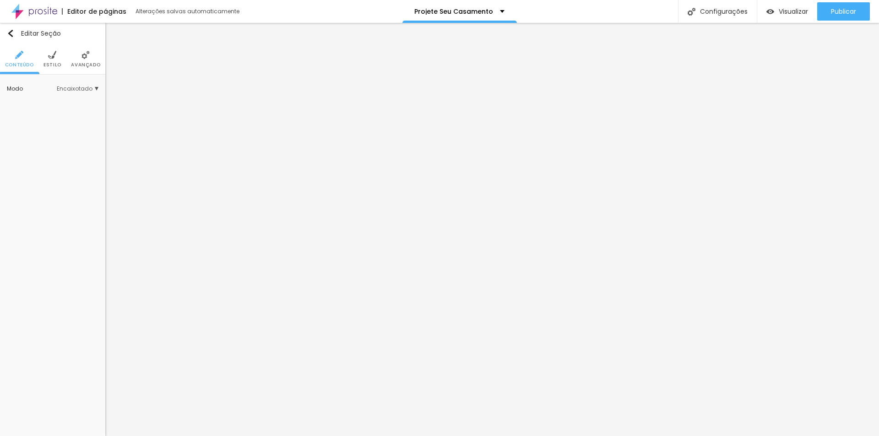
click at [848, 12] on span "Publicar" at bounding box center [843, 11] width 25 height 7
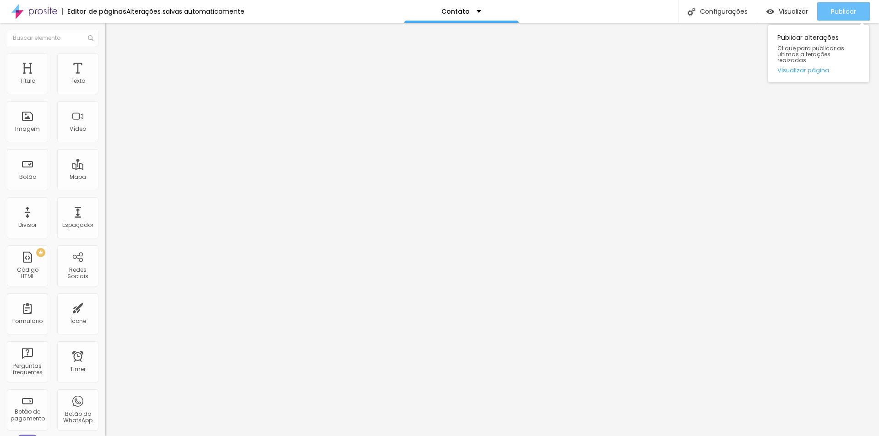
click at [833, 10] on span "Publicar" at bounding box center [843, 11] width 25 height 7
drag, startPoint x: 49, startPoint y: 103, endPoint x: 0, endPoint y: 104, distance: 49.5
click at [105, 104] on div "Endereço acij Alinhamento 14 Zoom" at bounding box center [157, 162] width 105 height 183
type input "iinacio's fotografia e Filmagem"
click at [105, 229] on div "Editar Mapa Conteúdo Estilo Avançado Endereço iinacio's fotografia e Filmagem A…" at bounding box center [157, 230] width 105 height 414
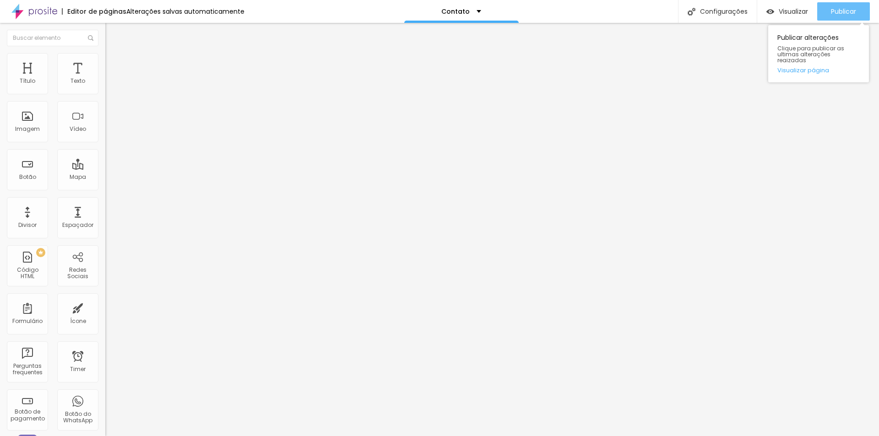
click at [836, 9] on span "Publicar" at bounding box center [843, 11] width 25 height 7
